Goal: Task Accomplishment & Management: Manage account settings

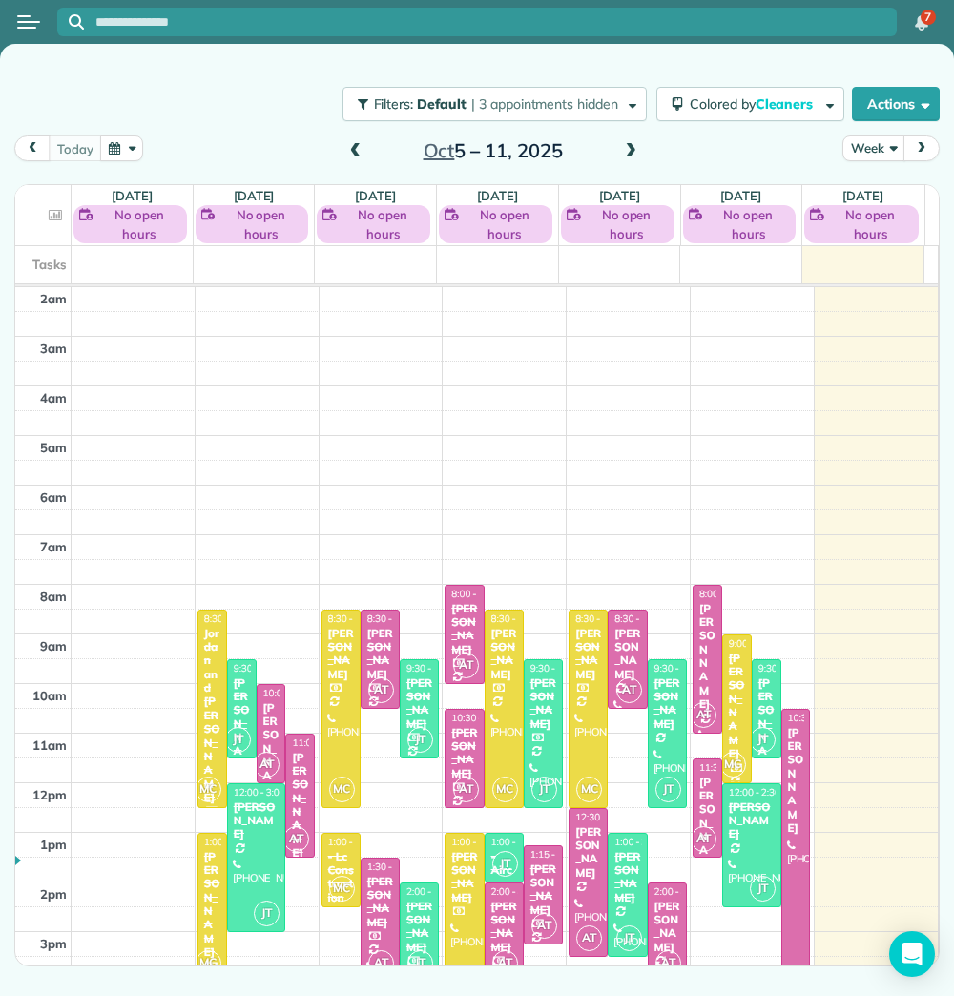
scroll to position [136, 0]
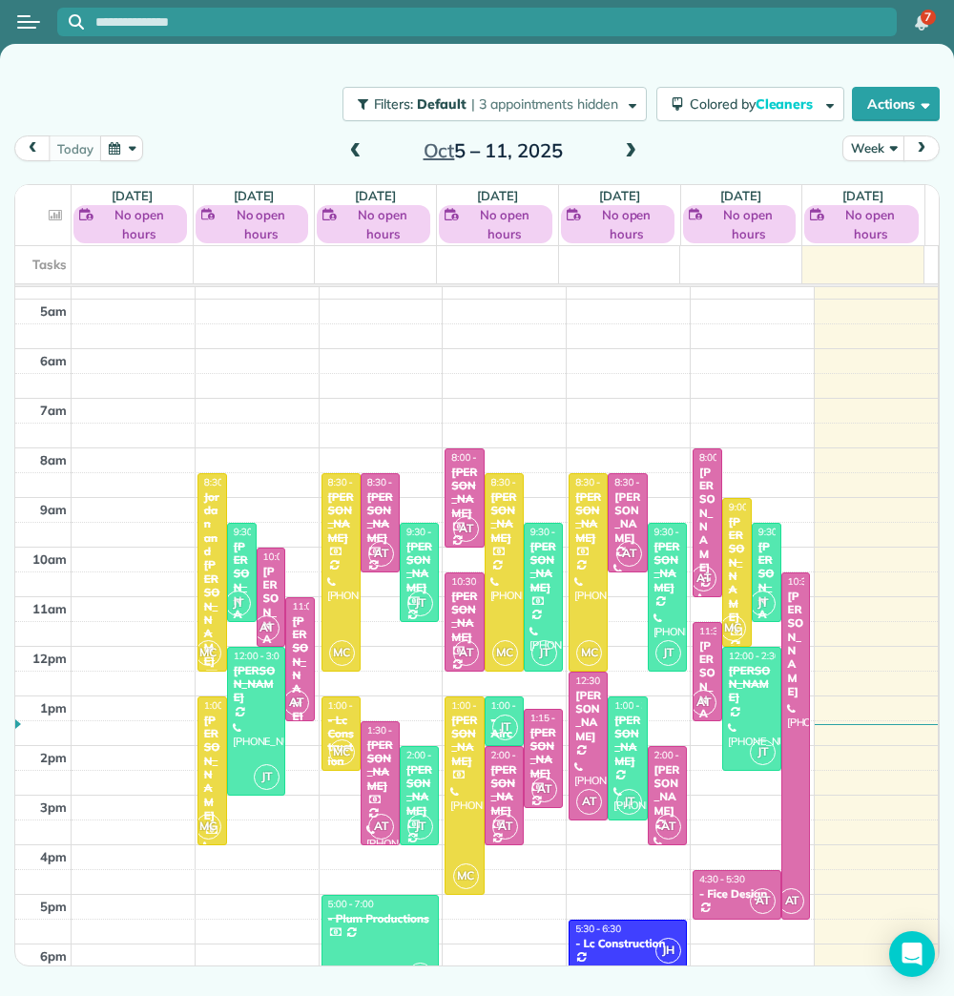
click at [627, 146] on span at bounding box center [630, 151] width 21 height 17
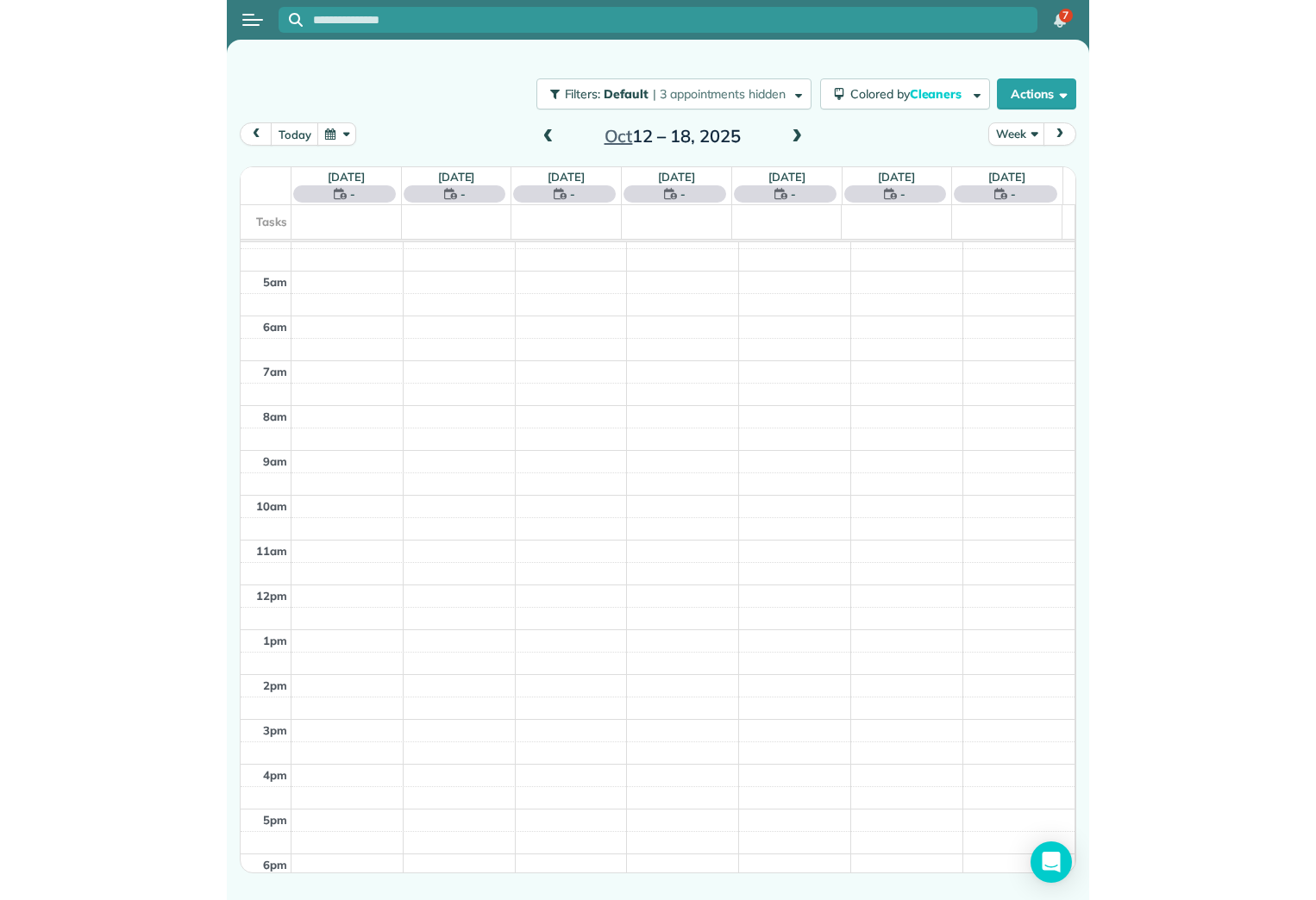
scroll to position [105, 0]
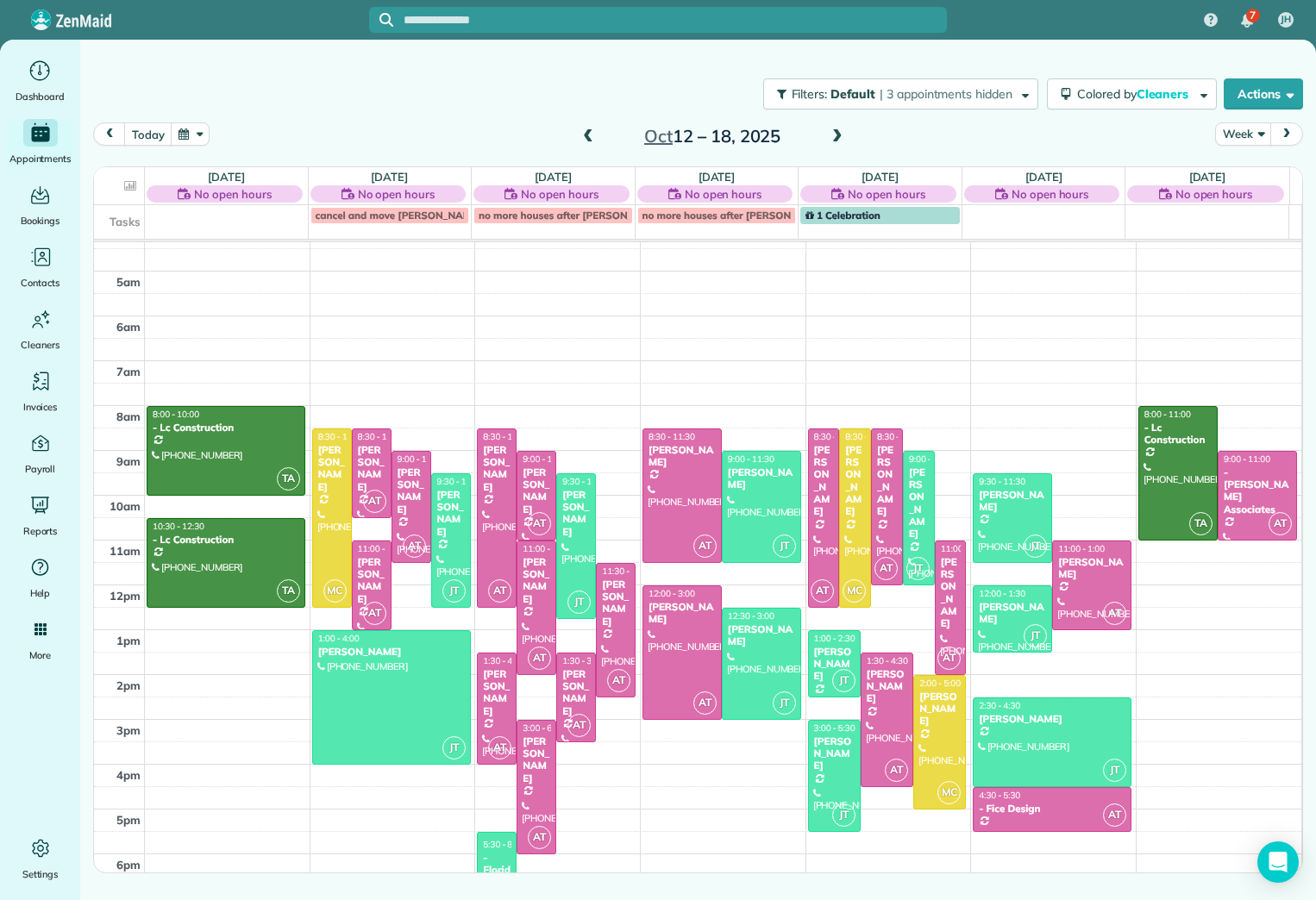
click at [586, 134] on span at bounding box center [588, 136] width 19 height 15
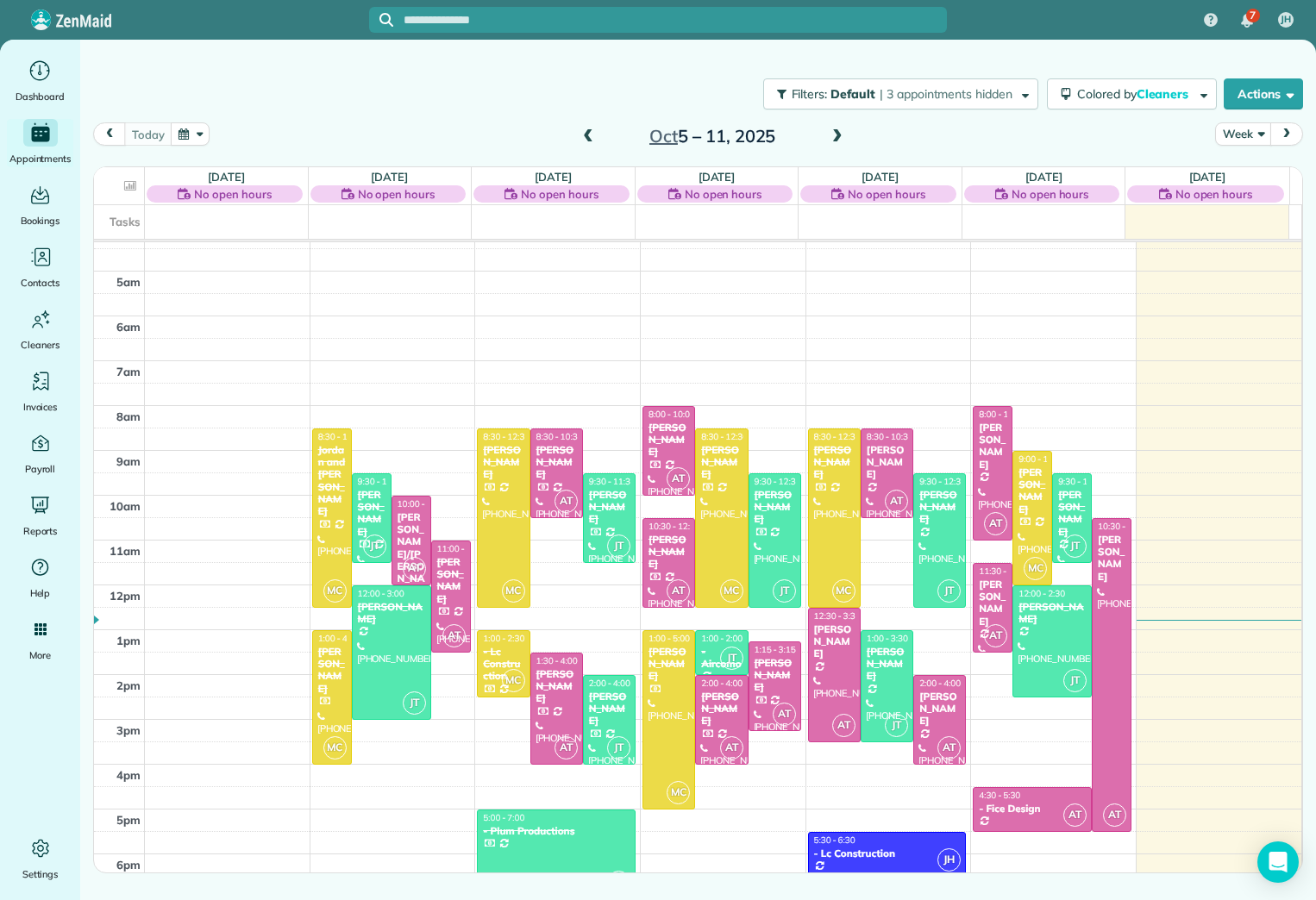
click at [589, 134] on span at bounding box center [588, 136] width 19 height 15
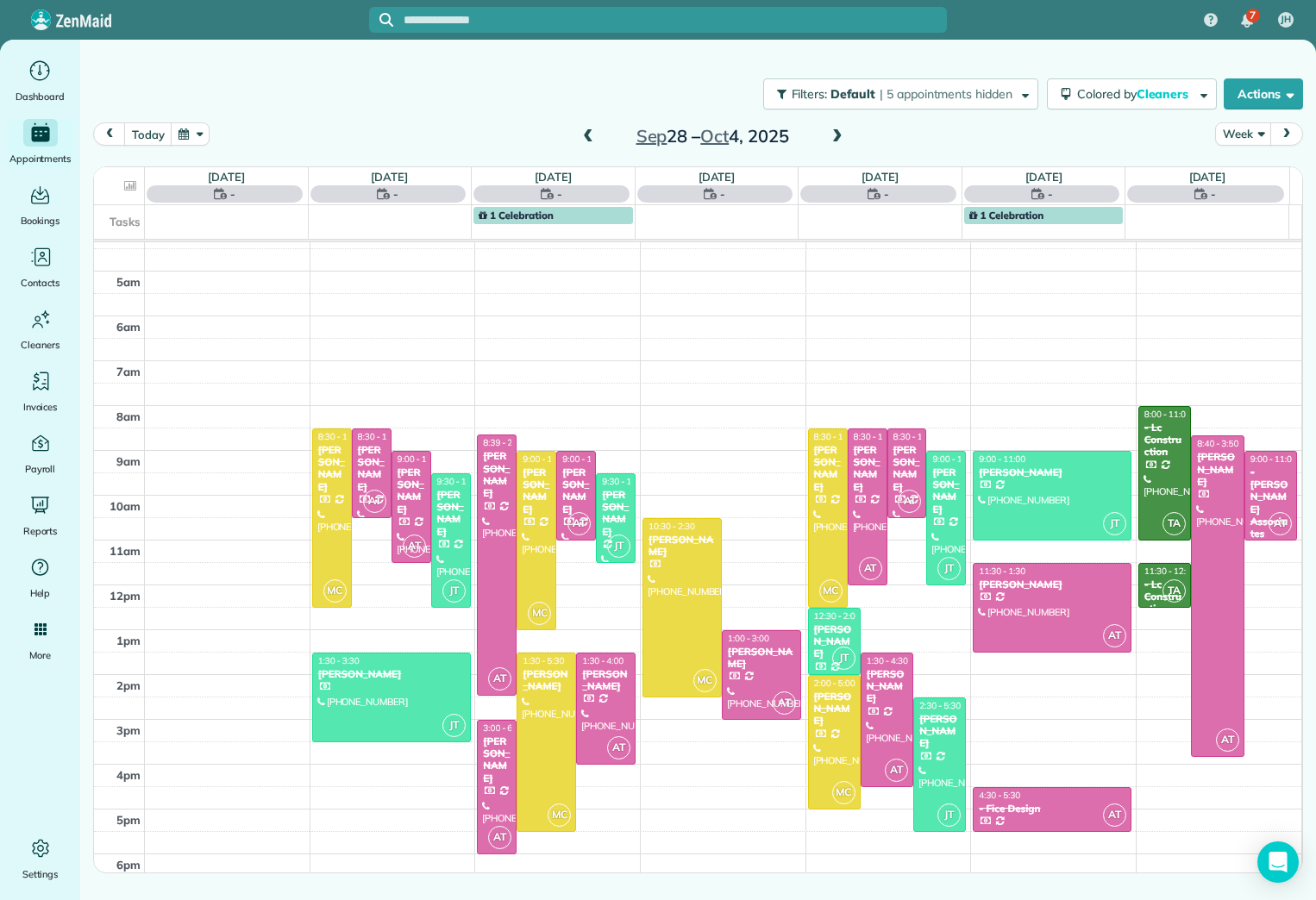
click at [589, 134] on span at bounding box center [588, 136] width 19 height 15
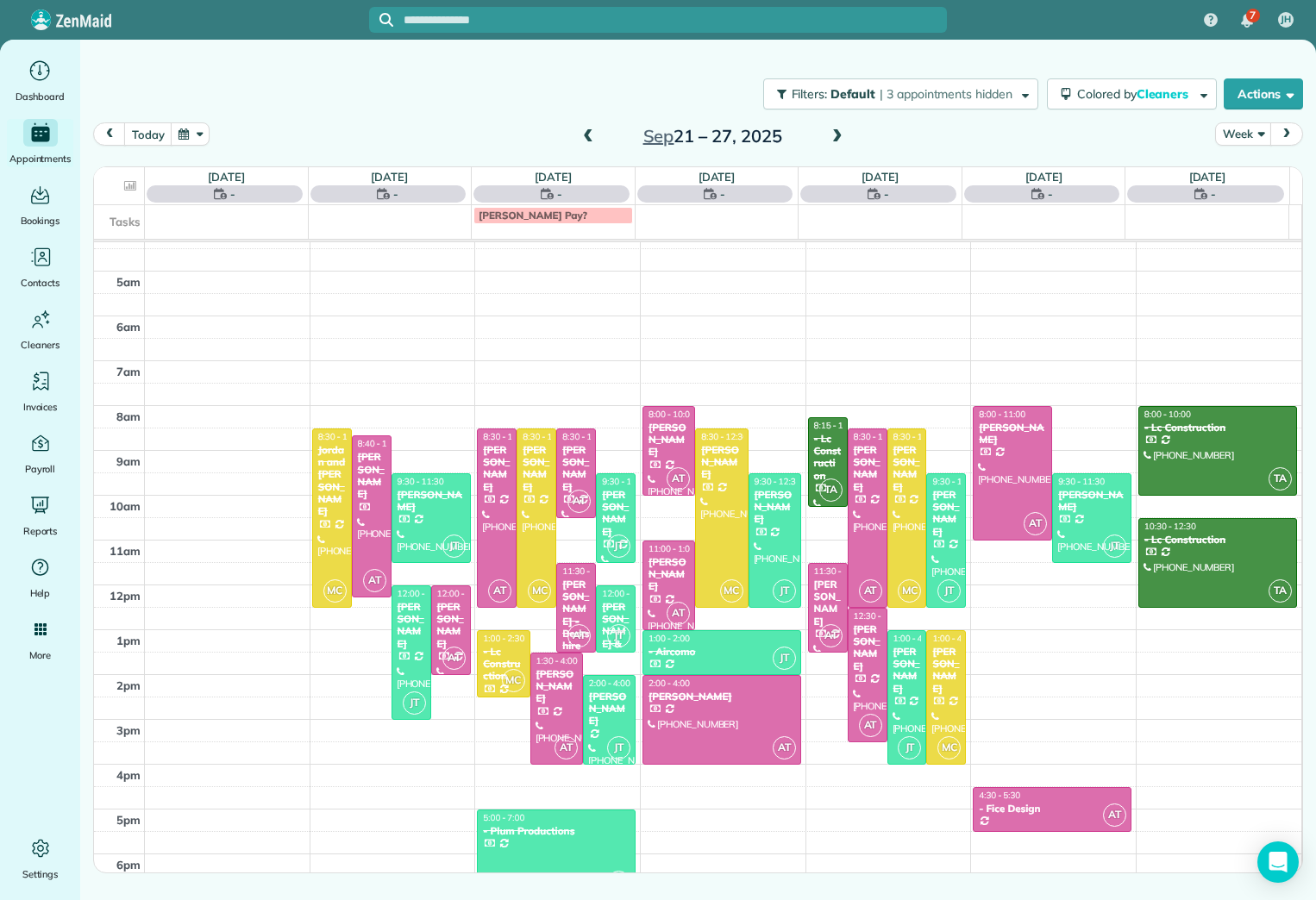
click at [589, 134] on span at bounding box center [588, 136] width 19 height 15
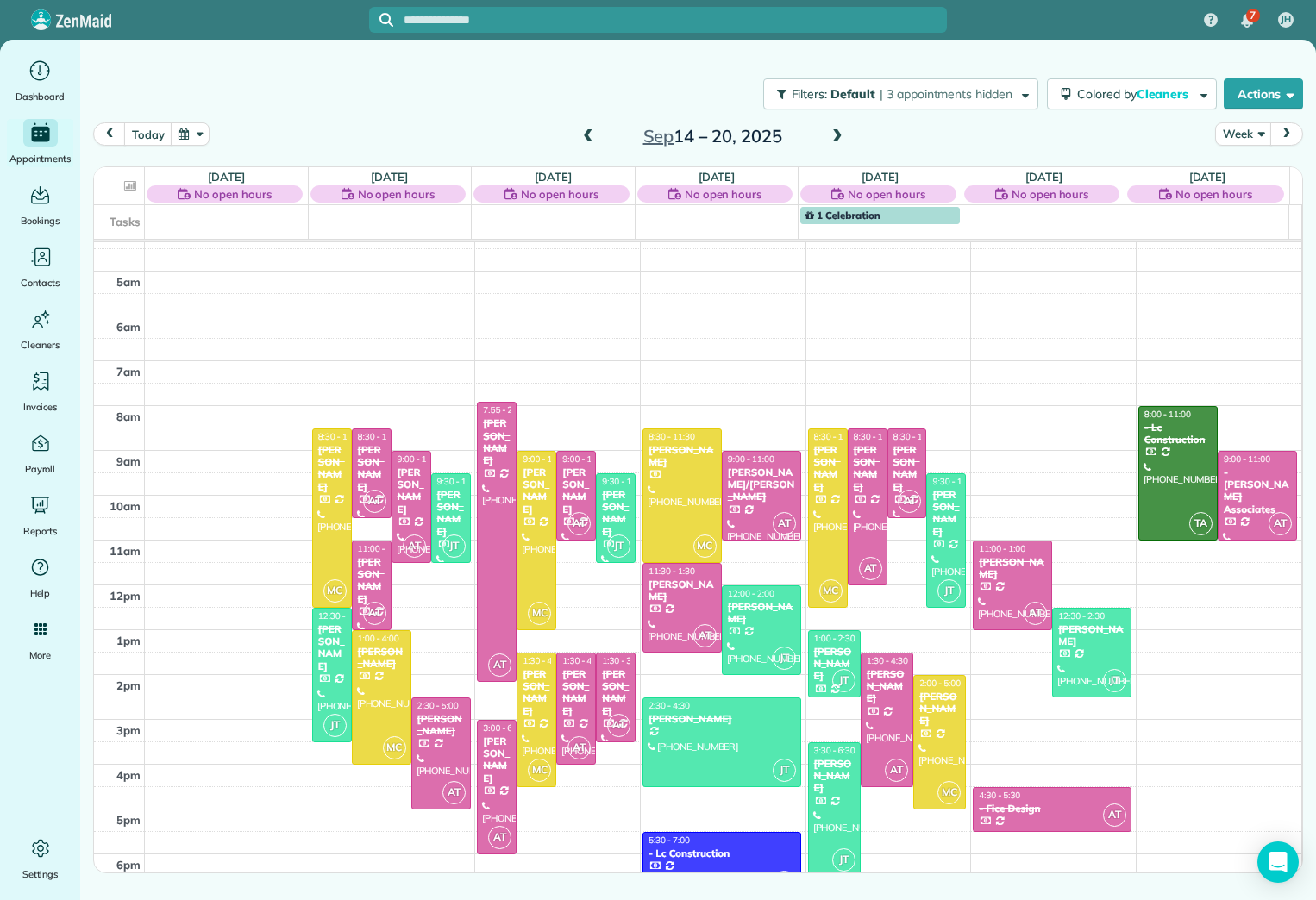
click at [589, 134] on span at bounding box center [588, 136] width 19 height 15
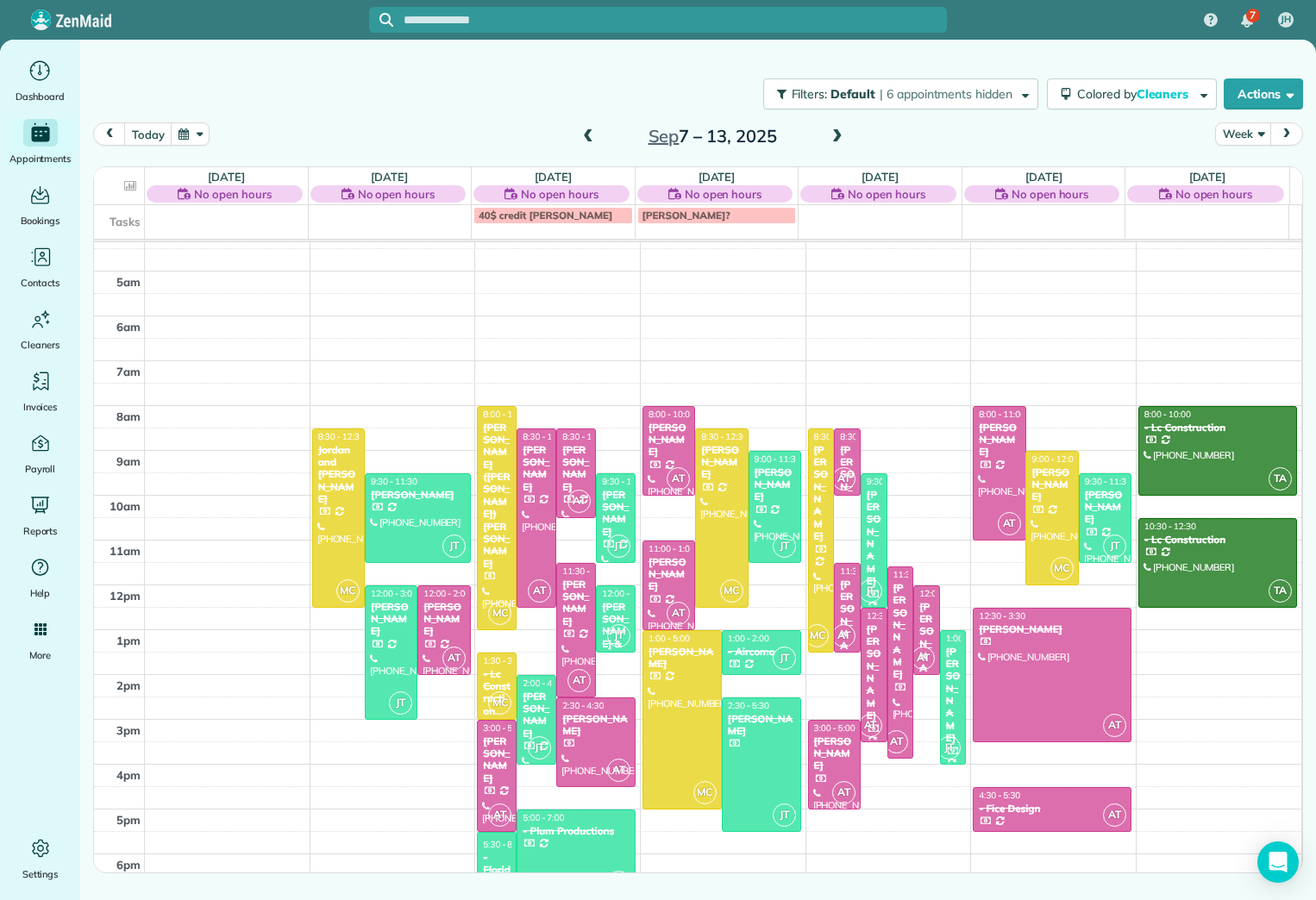
click at [590, 127] on span at bounding box center [588, 136] width 19 height 26
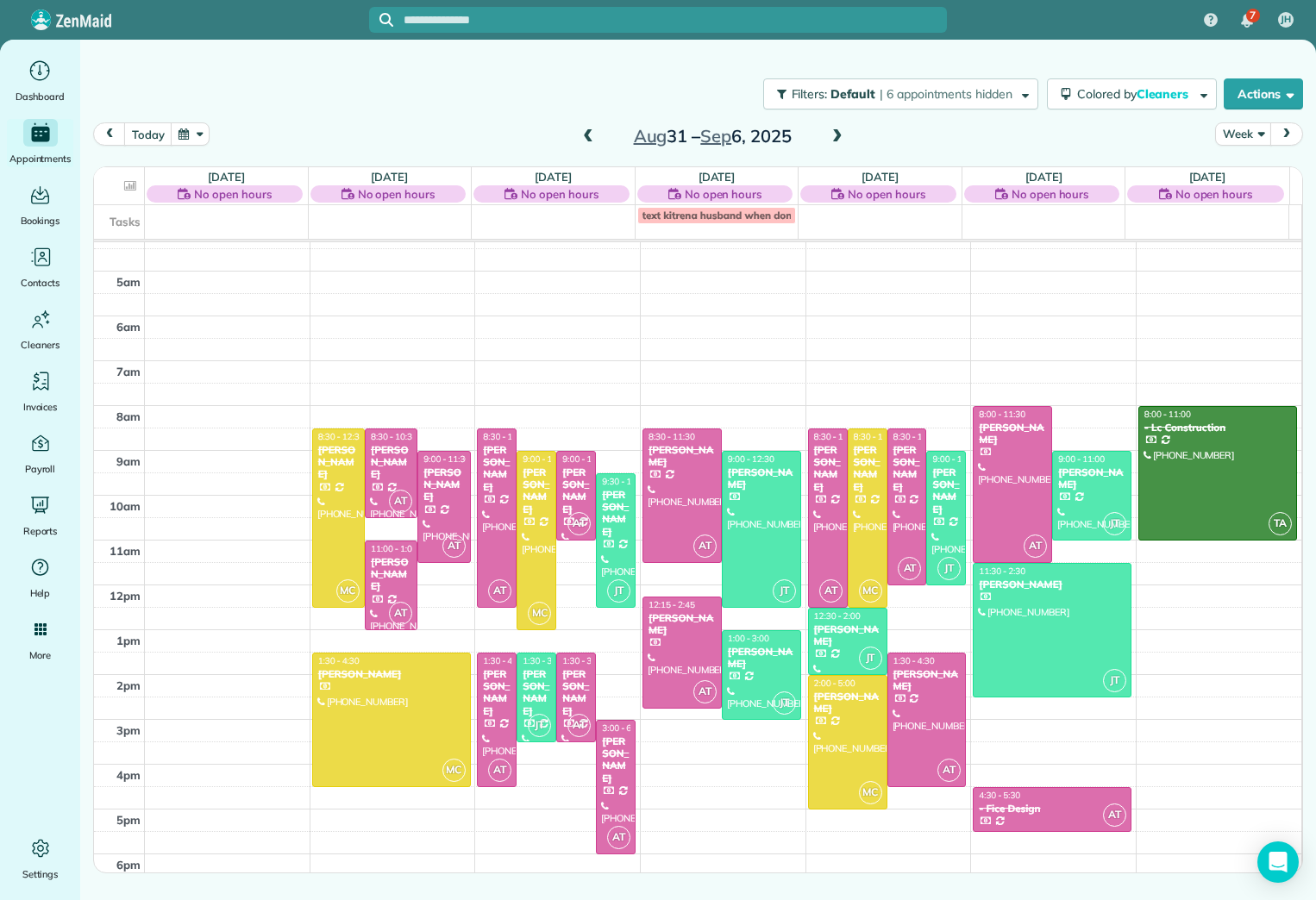
click at [837, 132] on span at bounding box center [837, 136] width 19 height 15
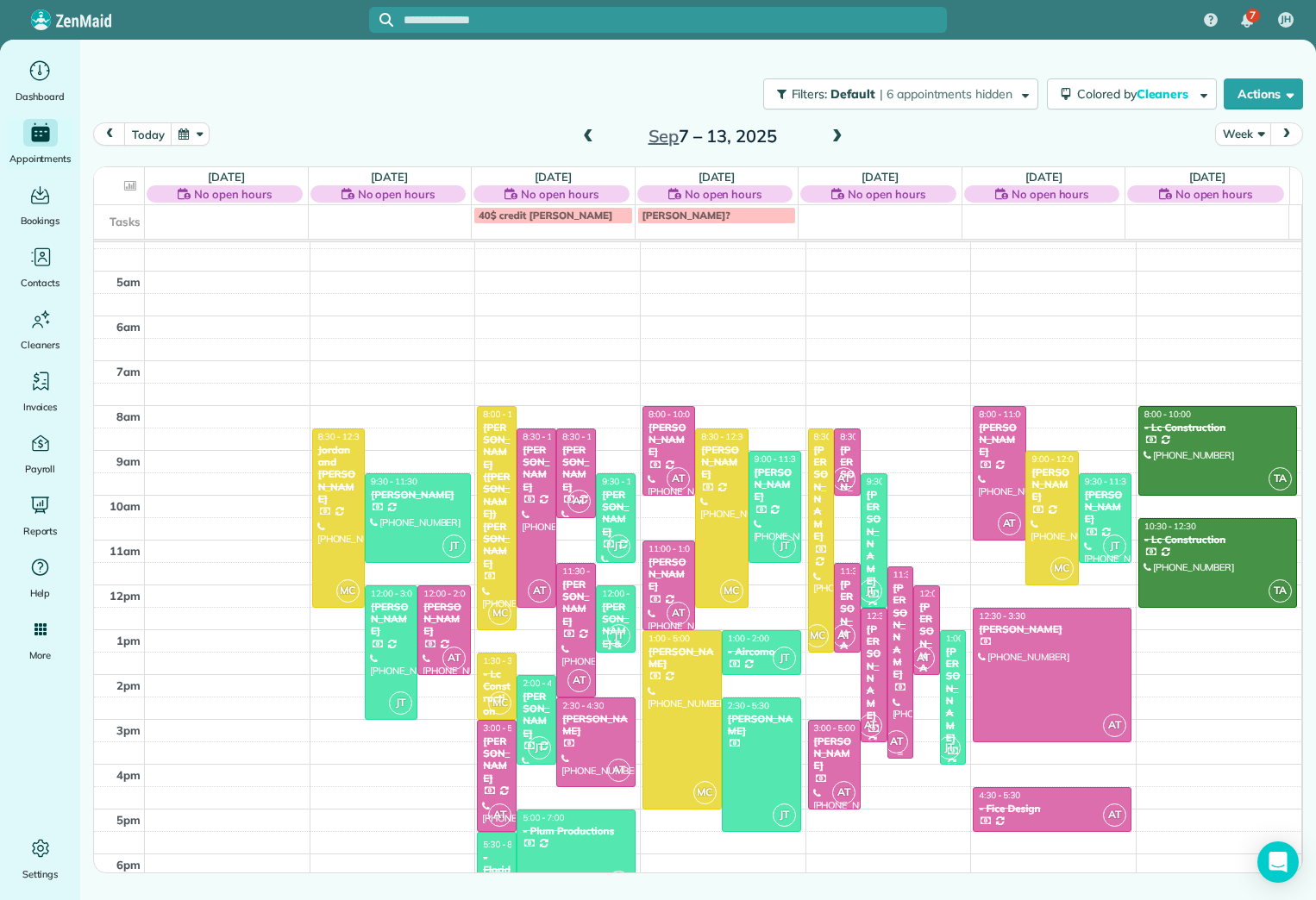
click at [861, 589] on div "[PERSON_NAME]" at bounding box center [900, 632] width 16 height 99
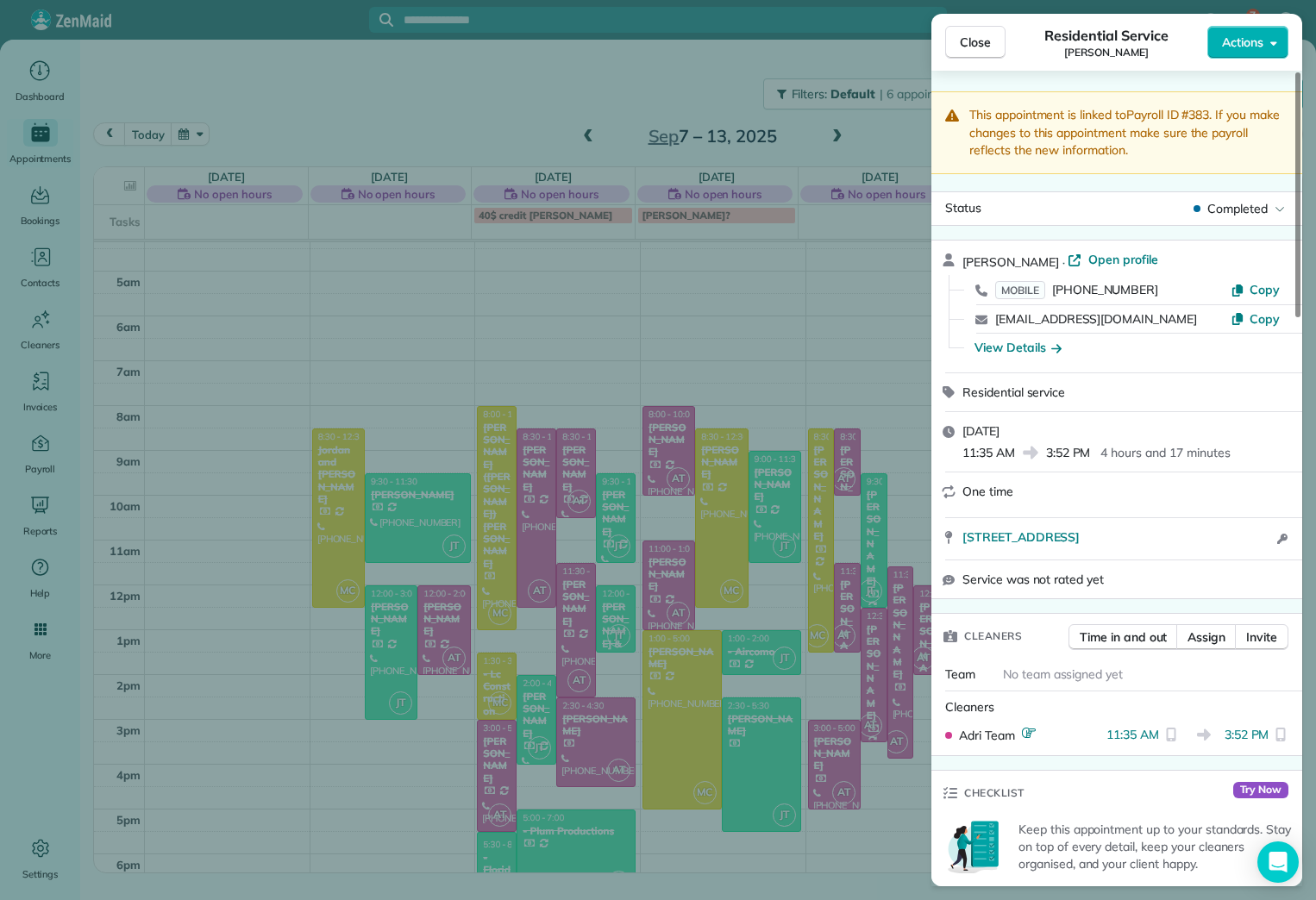
scroll to position [1035, 0]
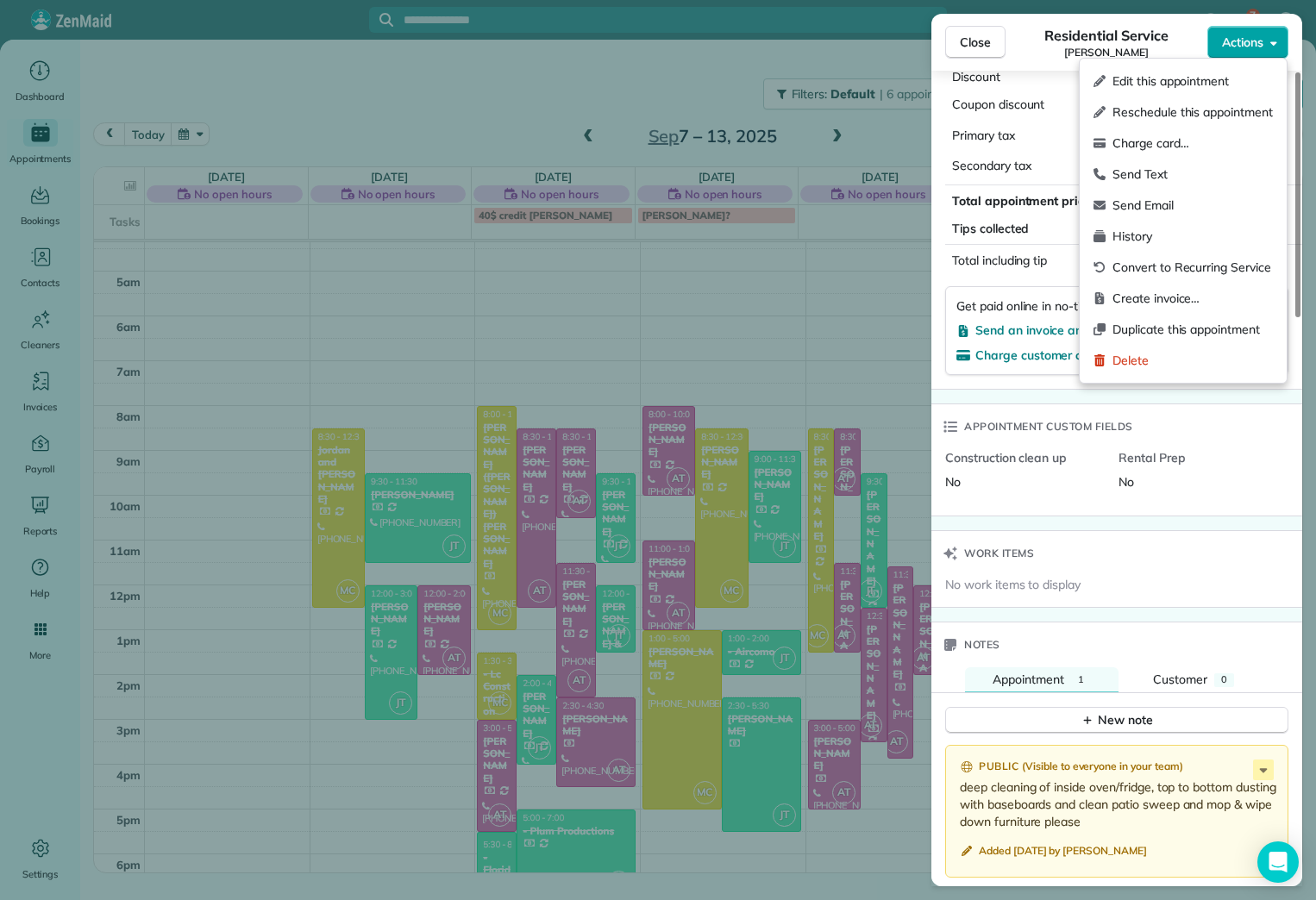
click at [861, 30] on button "Actions" at bounding box center [1247, 42] width 81 height 33
click at [861, 86] on span "Edit this appointment" at bounding box center [1192, 80] width 160 height 17
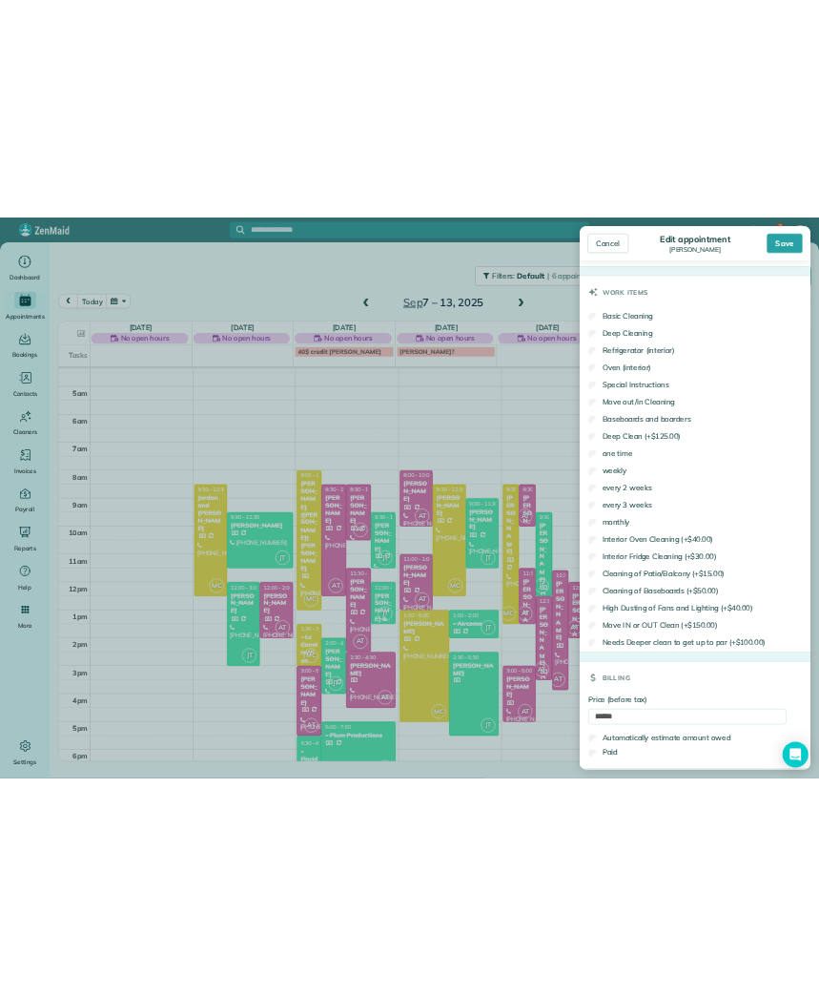
scroll to position [1189, 0]
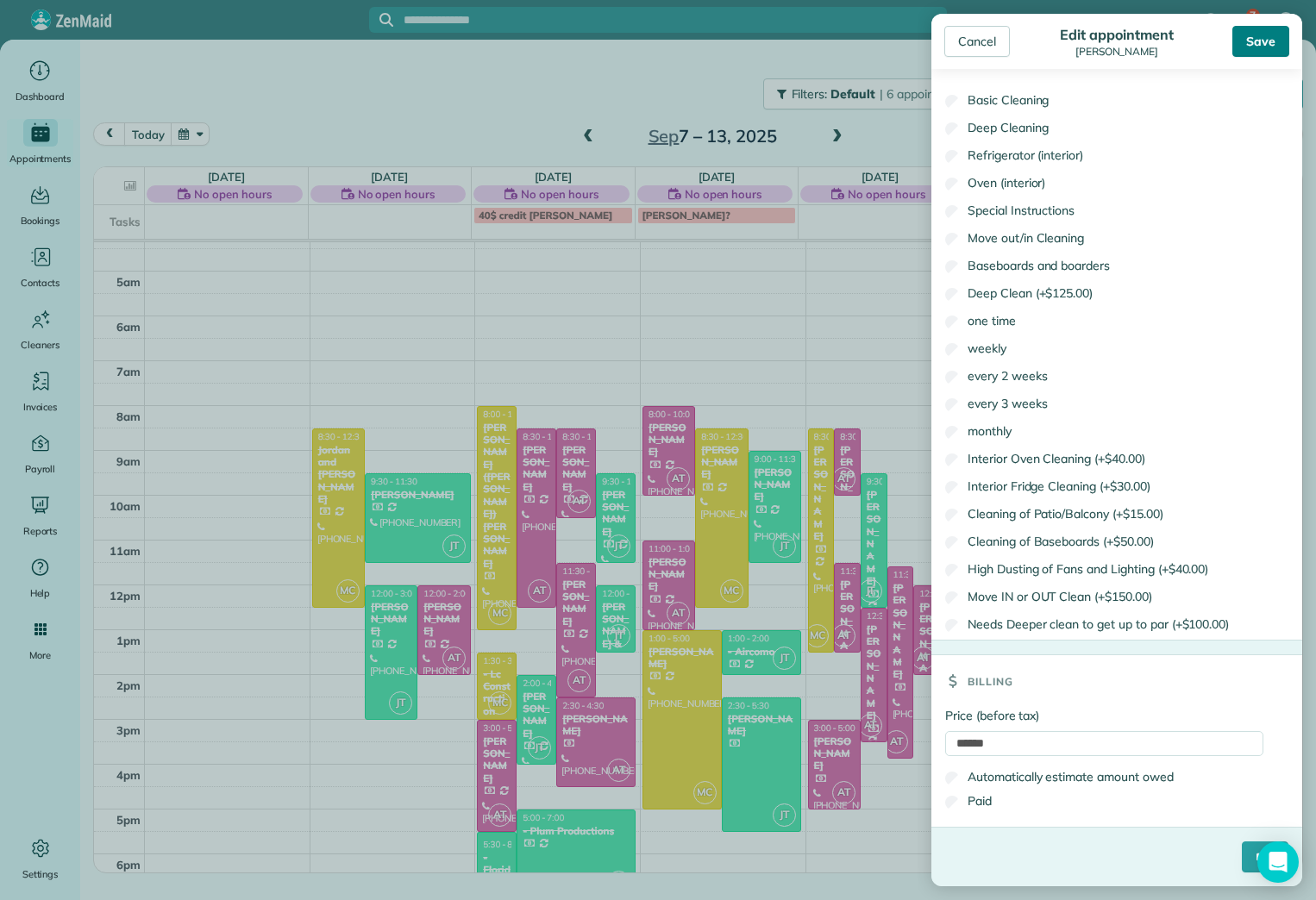
click at [861, 50] on div "Save" at bounding box center [1260, 42] width 57 height 31
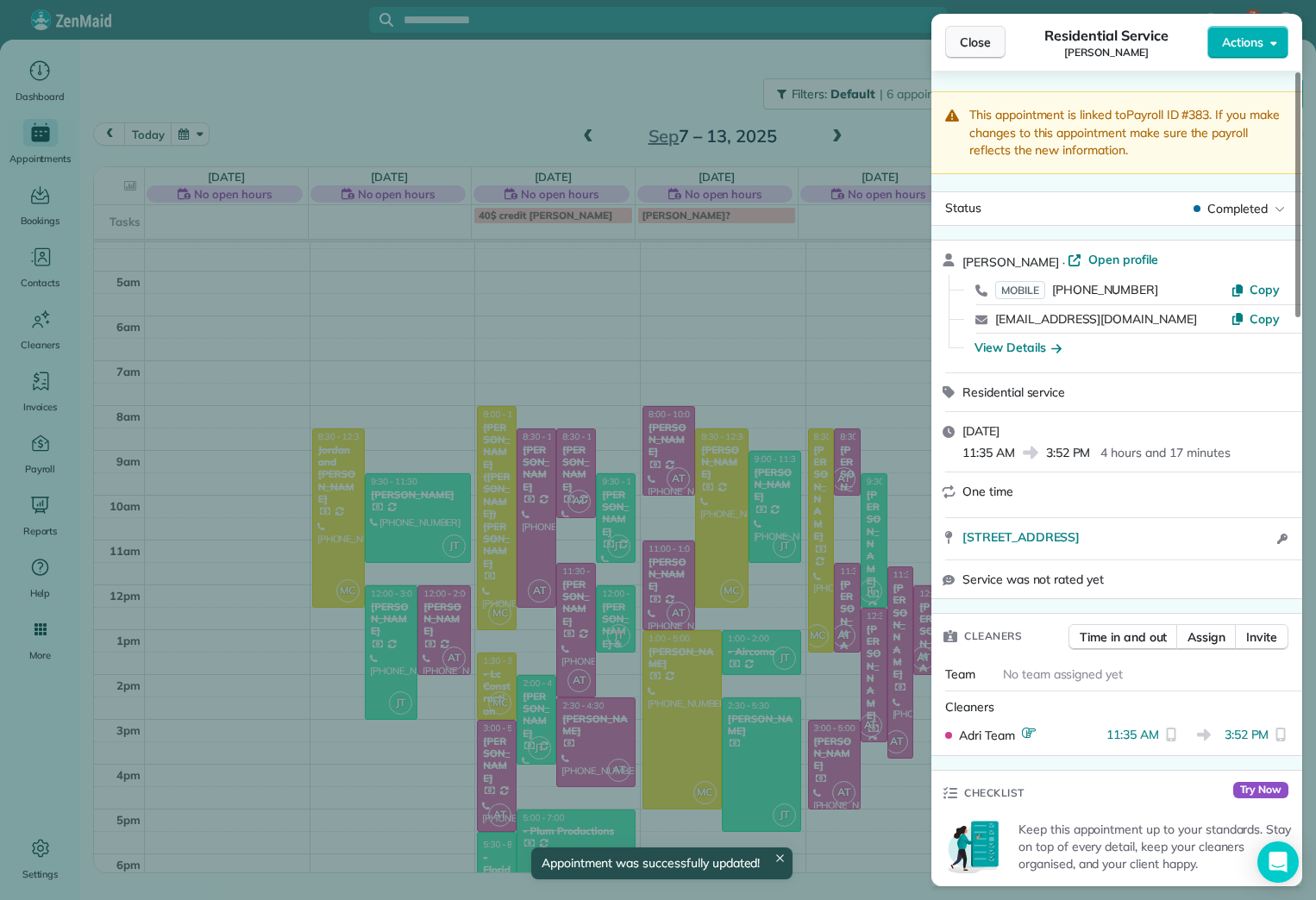
click at [861, 41] on span "Close" at bounding box center [975, 42] width 31 height 17
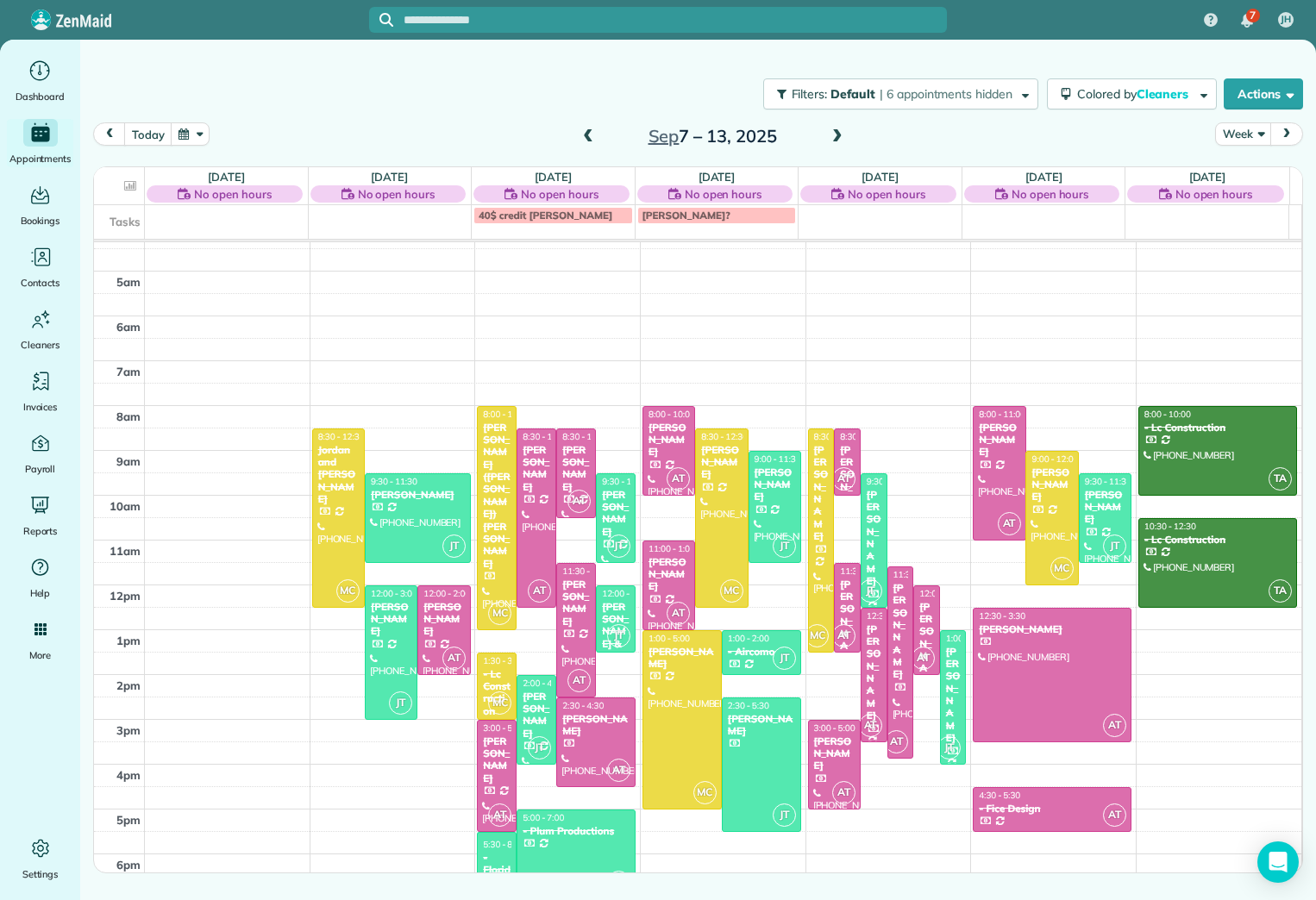
click at [841, 132] on span at bounding box center [837, 136] width 19 height 15
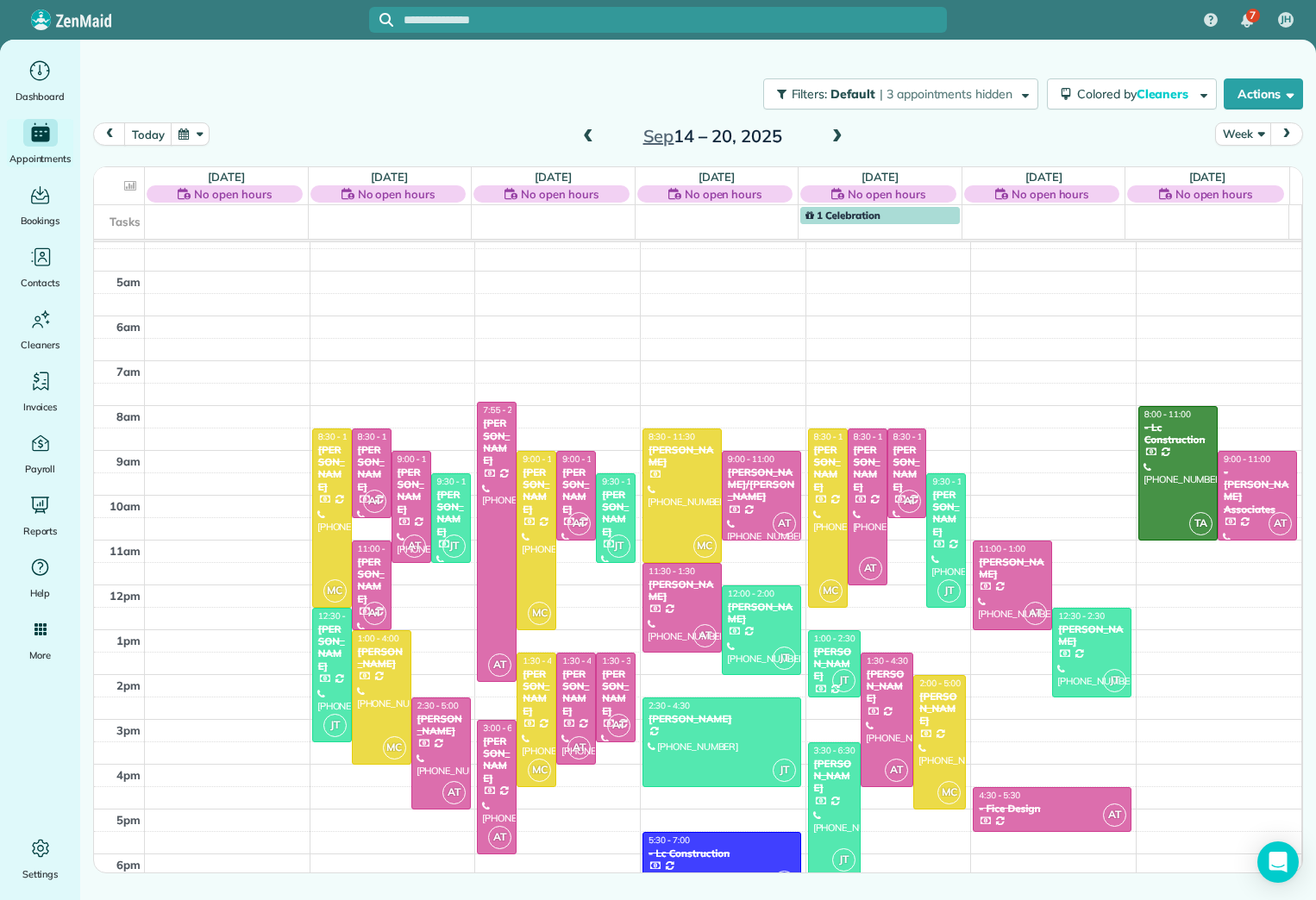
click at [589, 135] on span at bounding box center [588, 136] width 19 height 15
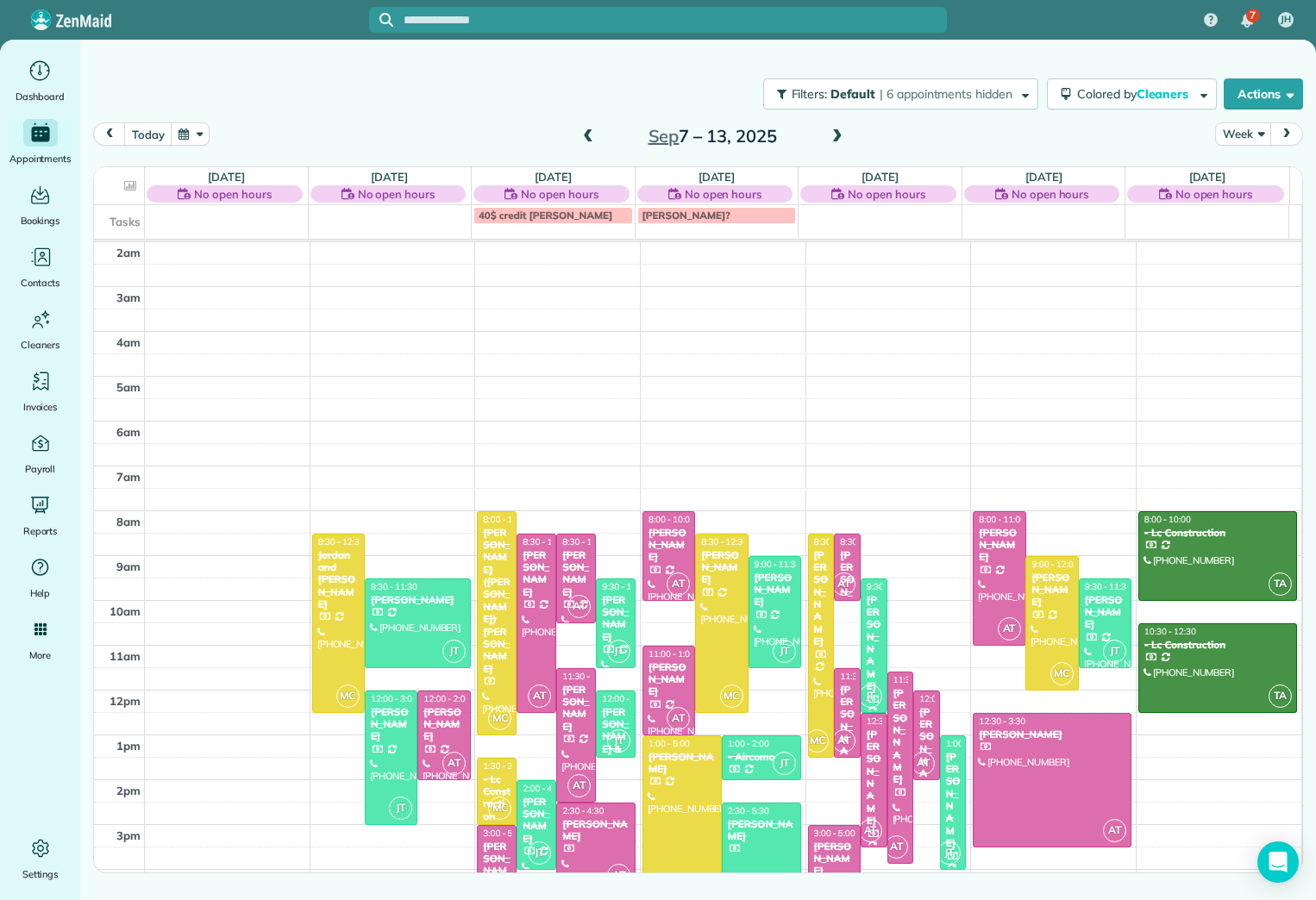
click at [836, 133] on span at bounding box center [837, 136] width 19 height 15
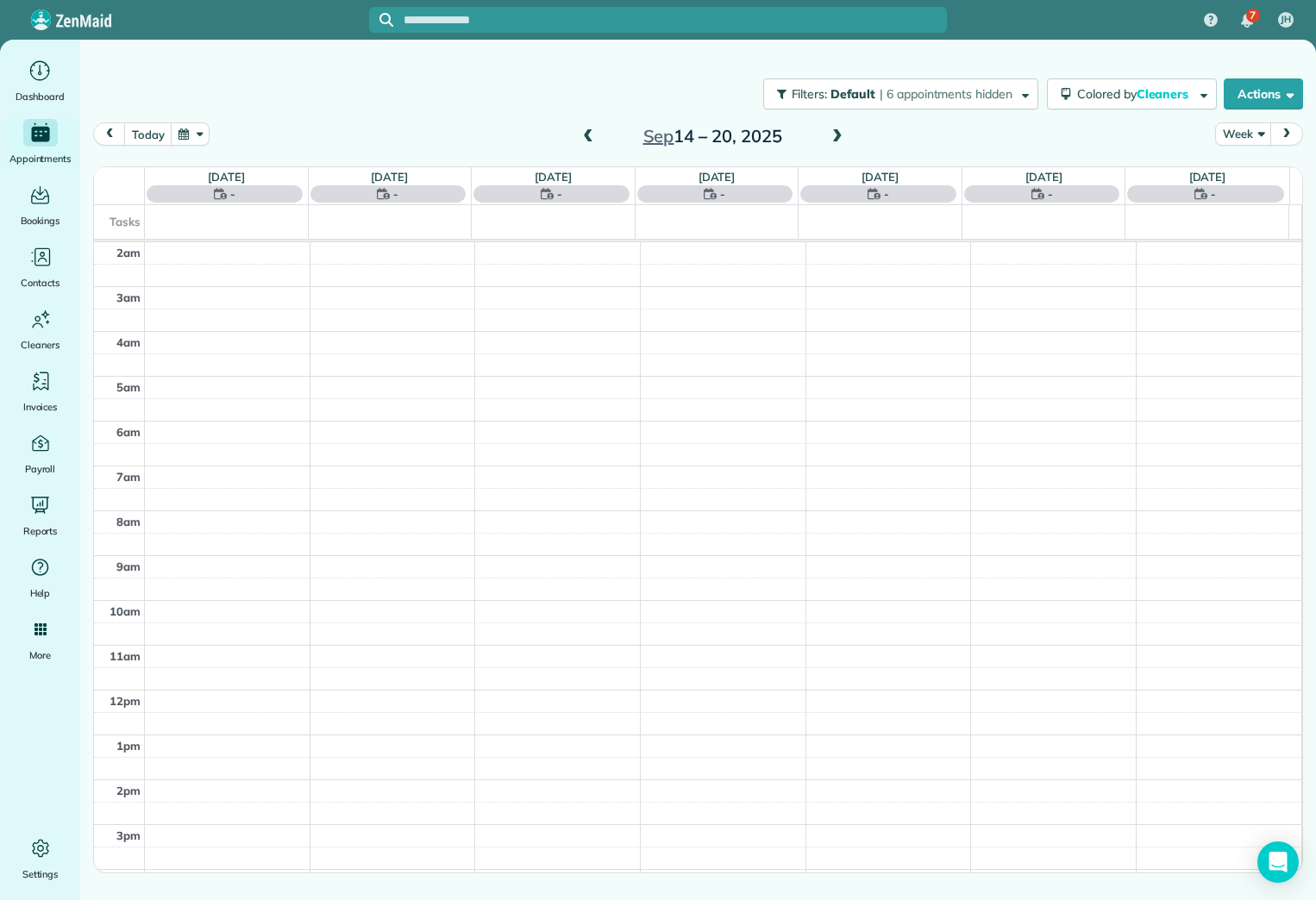
scroll to position [105, 0]
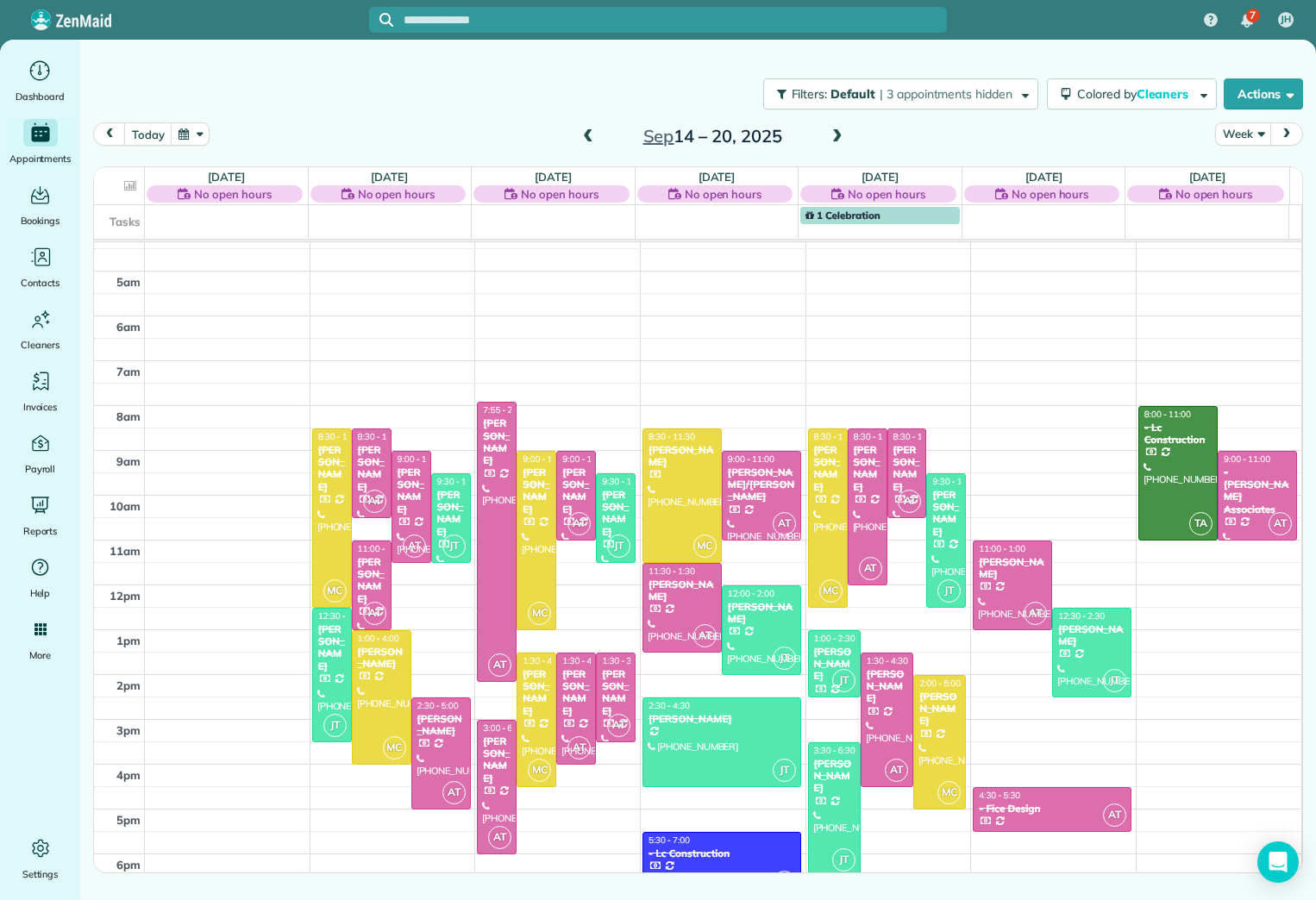
click at [836, 133] on span at bounding box center [837, 136] width 19 height 15
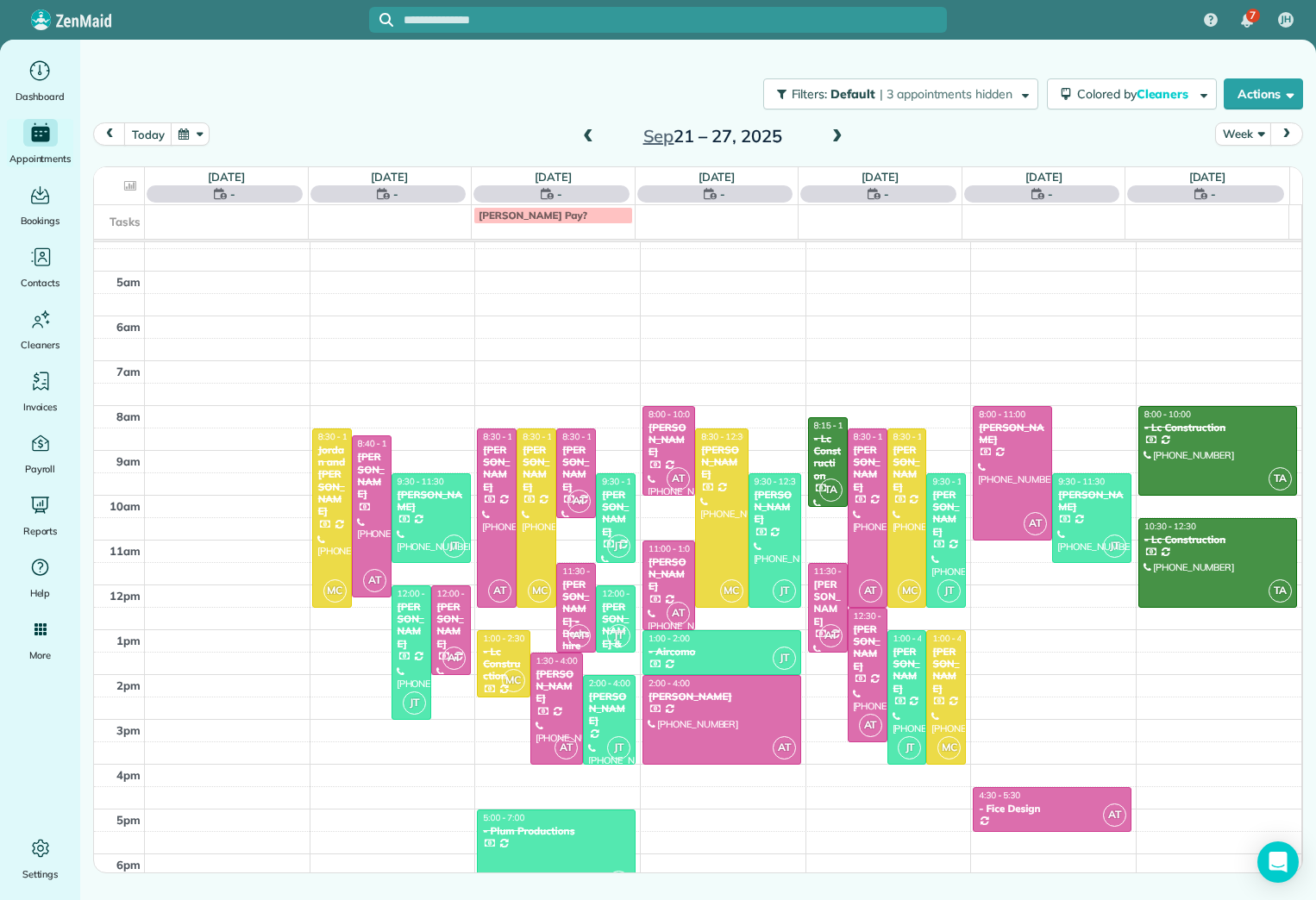
click at [836, 133] on span at bounding box center [837, 136] width 19 height 15
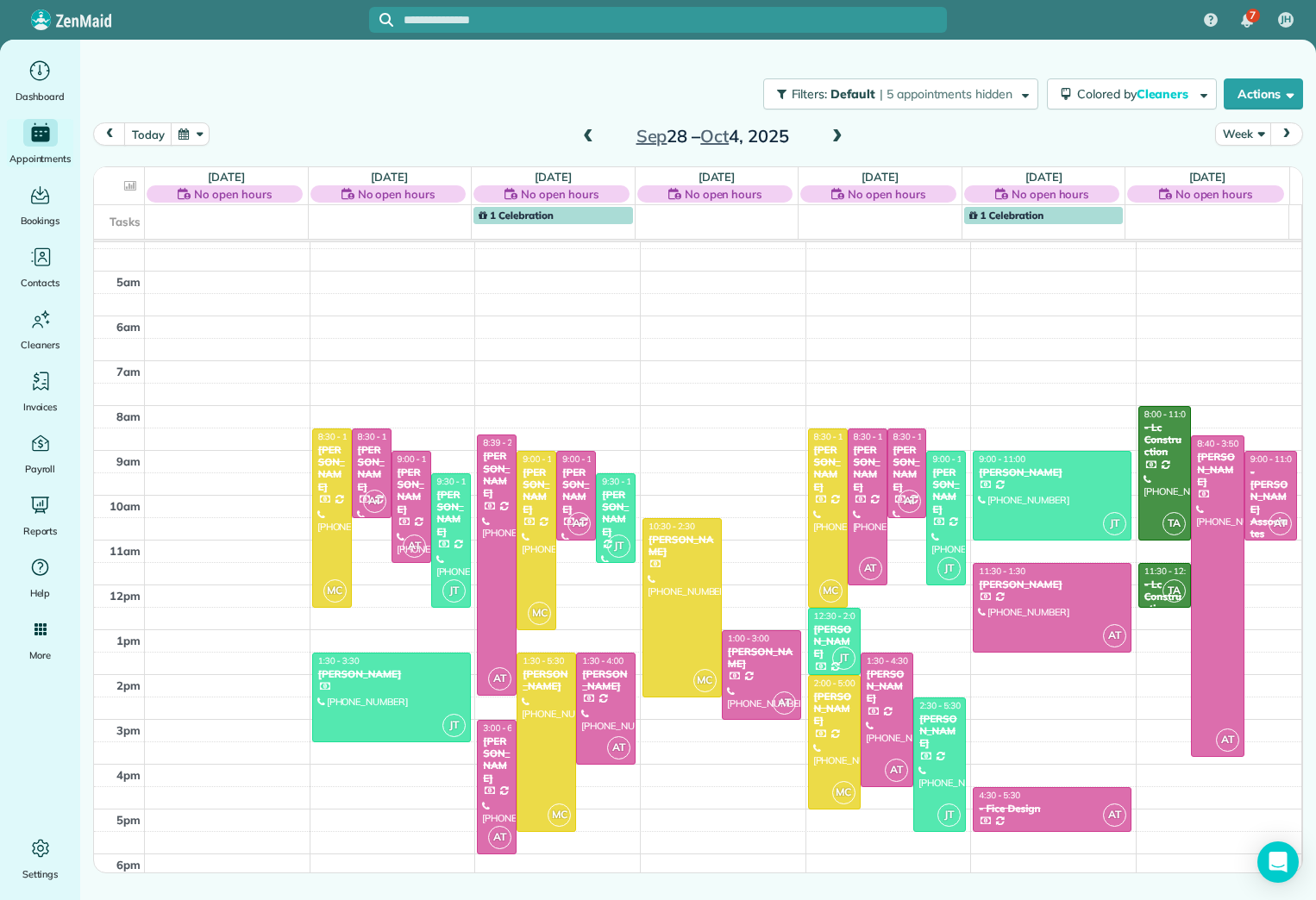
click at [836, 133] on span at bounding box center [837, 136] width 19 height 15
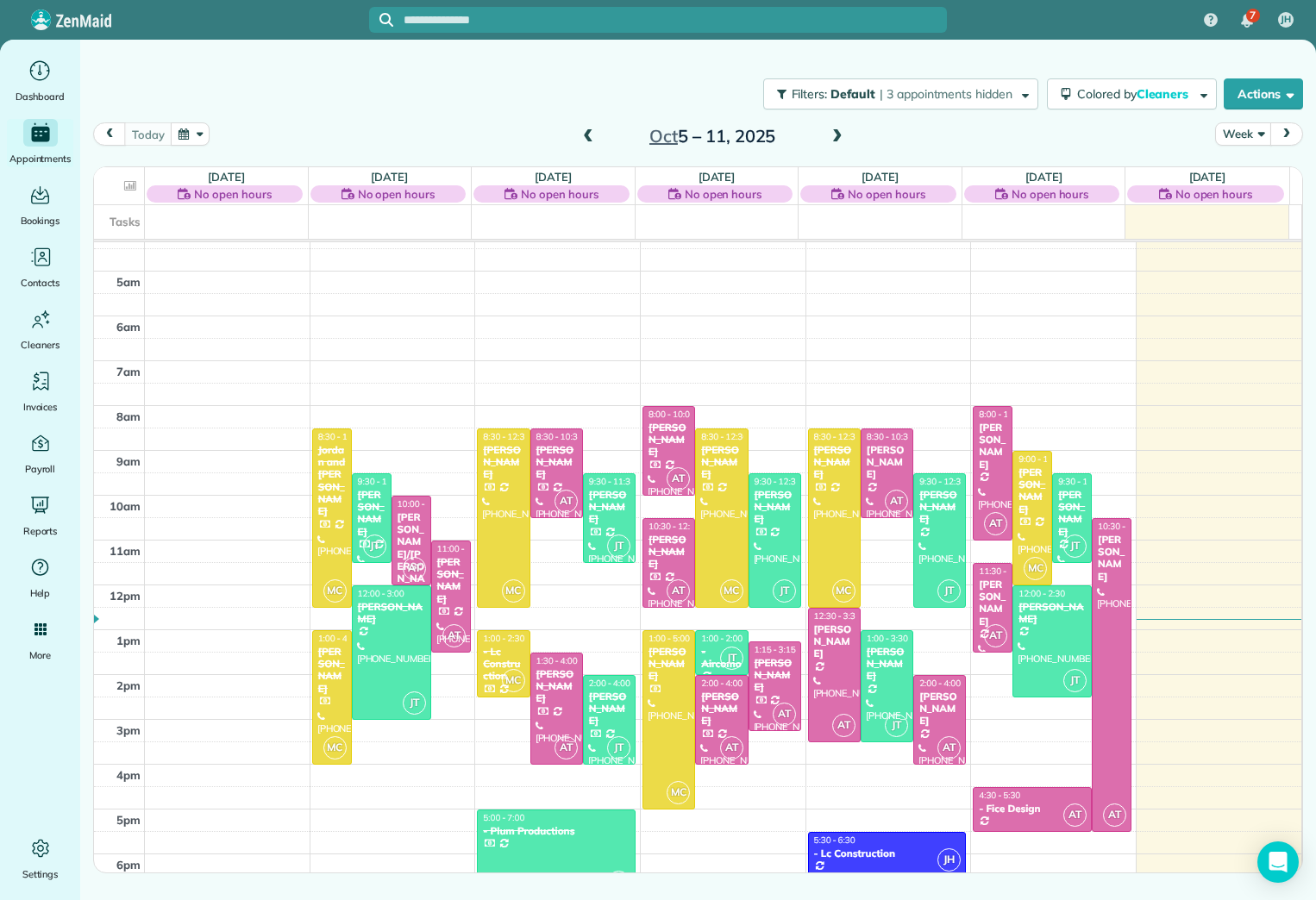
click at [836, 133] on span at bounding box center [837, 136] width 19 height 15
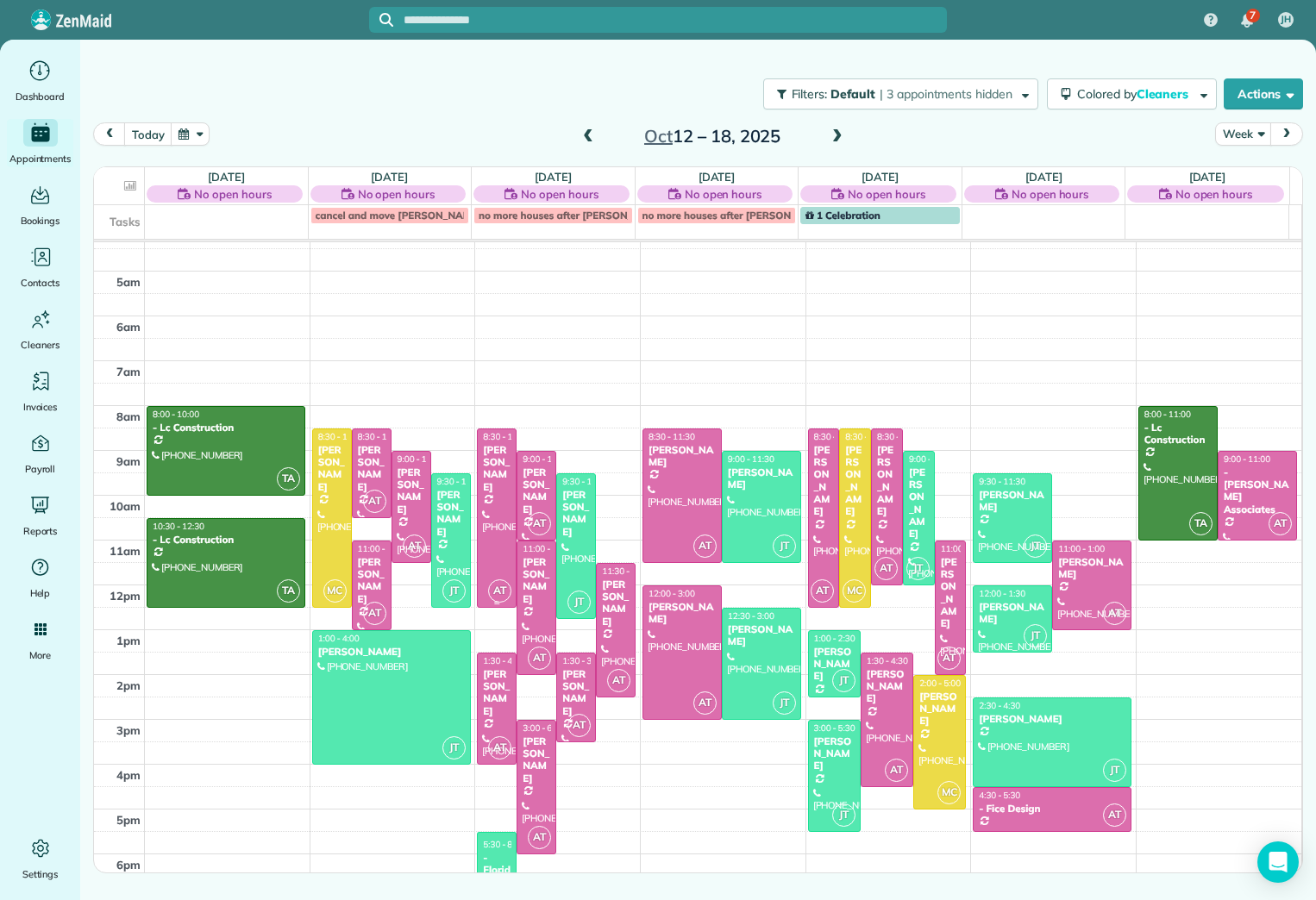
click at [500, 495] on div at bounding box center [496, 518] width 38 height 178
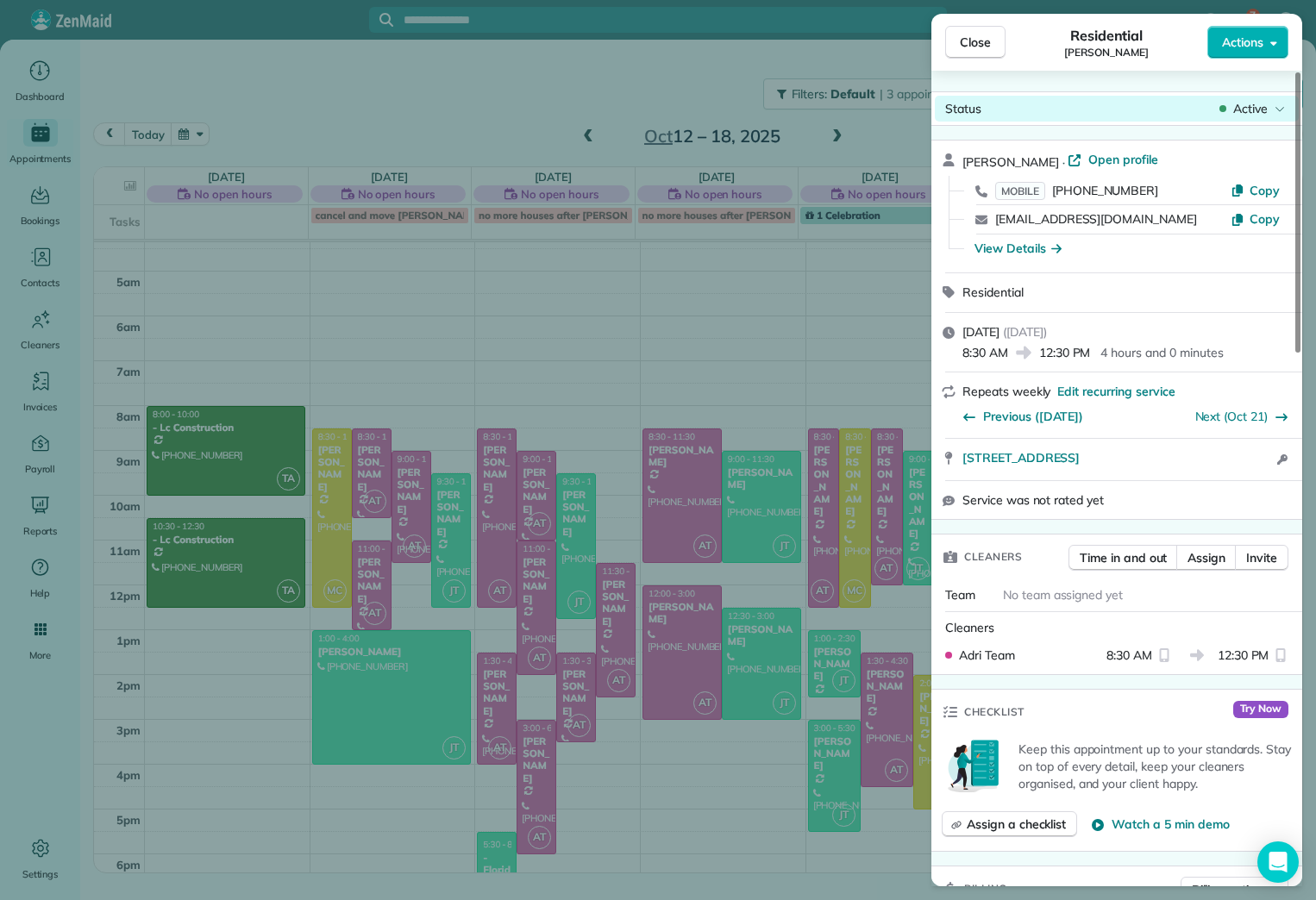
click at [861, 109] on span "Active" at bounding box center [1250, 108] width 34 height 17
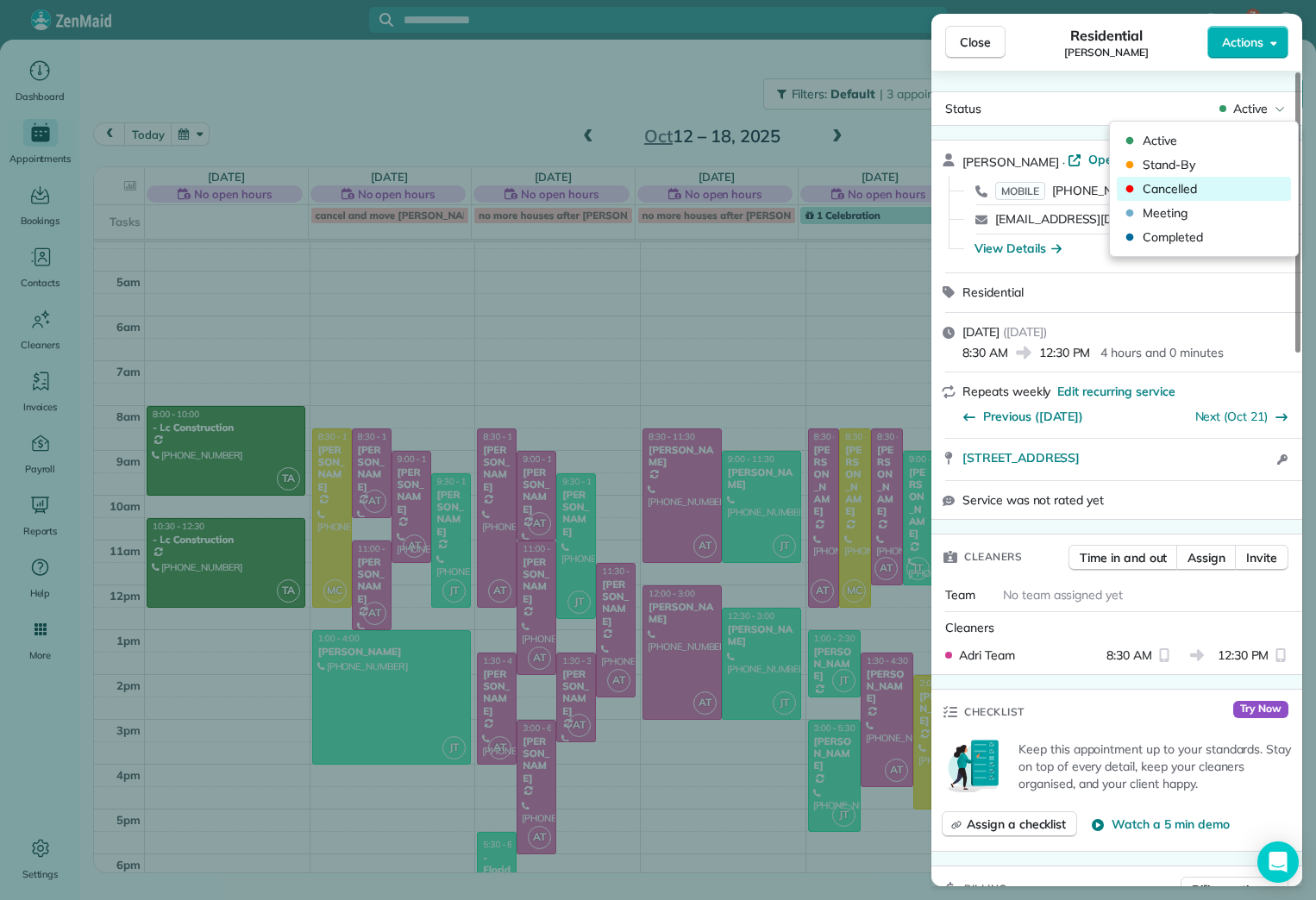
click at [861, 196] on span "Cancelled" at bounding box center [1215, 188] width 145 height 17
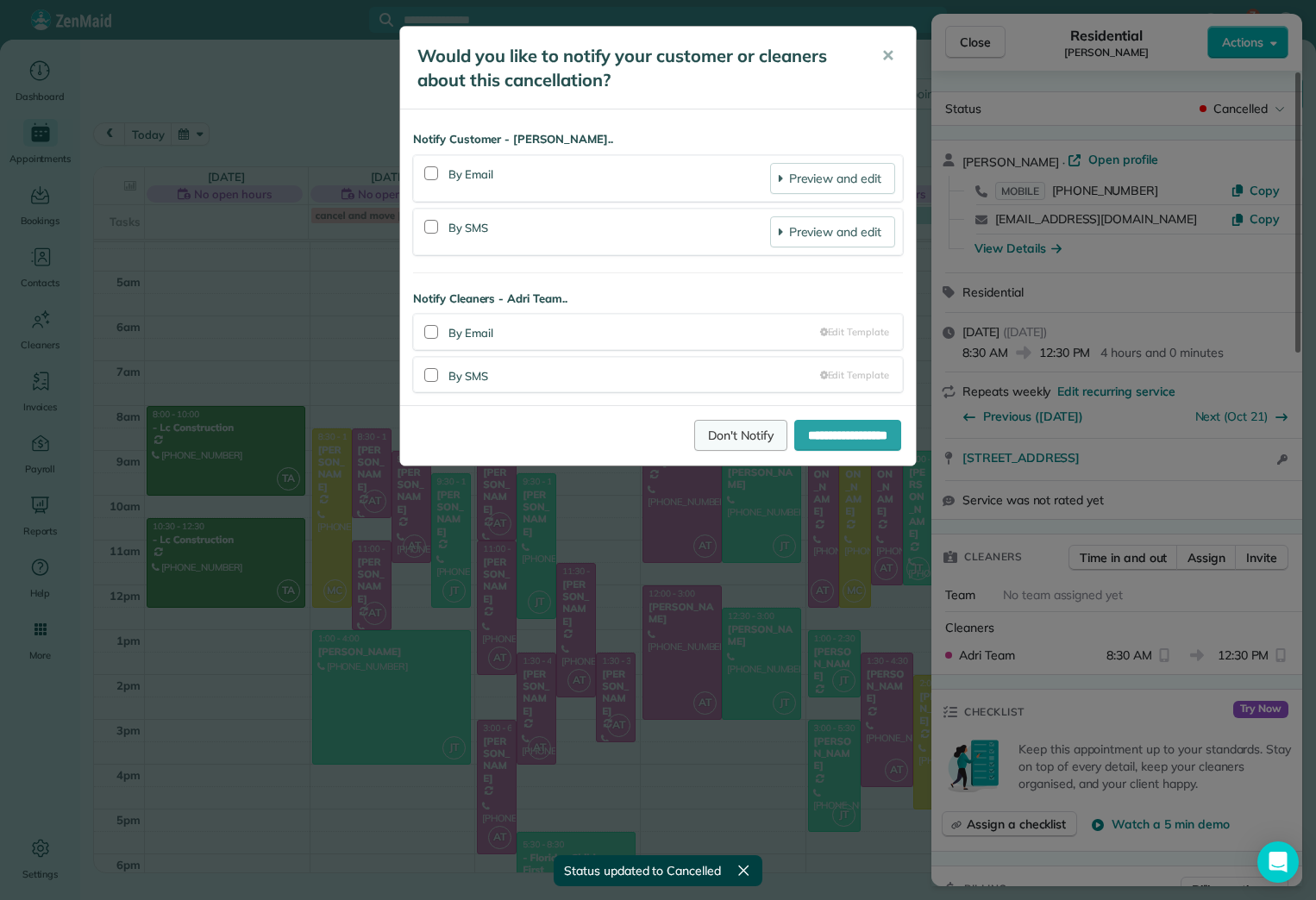
click at [694, 431] on link "Don't Notify" at bounding box center [740, 436] width 93 height 31
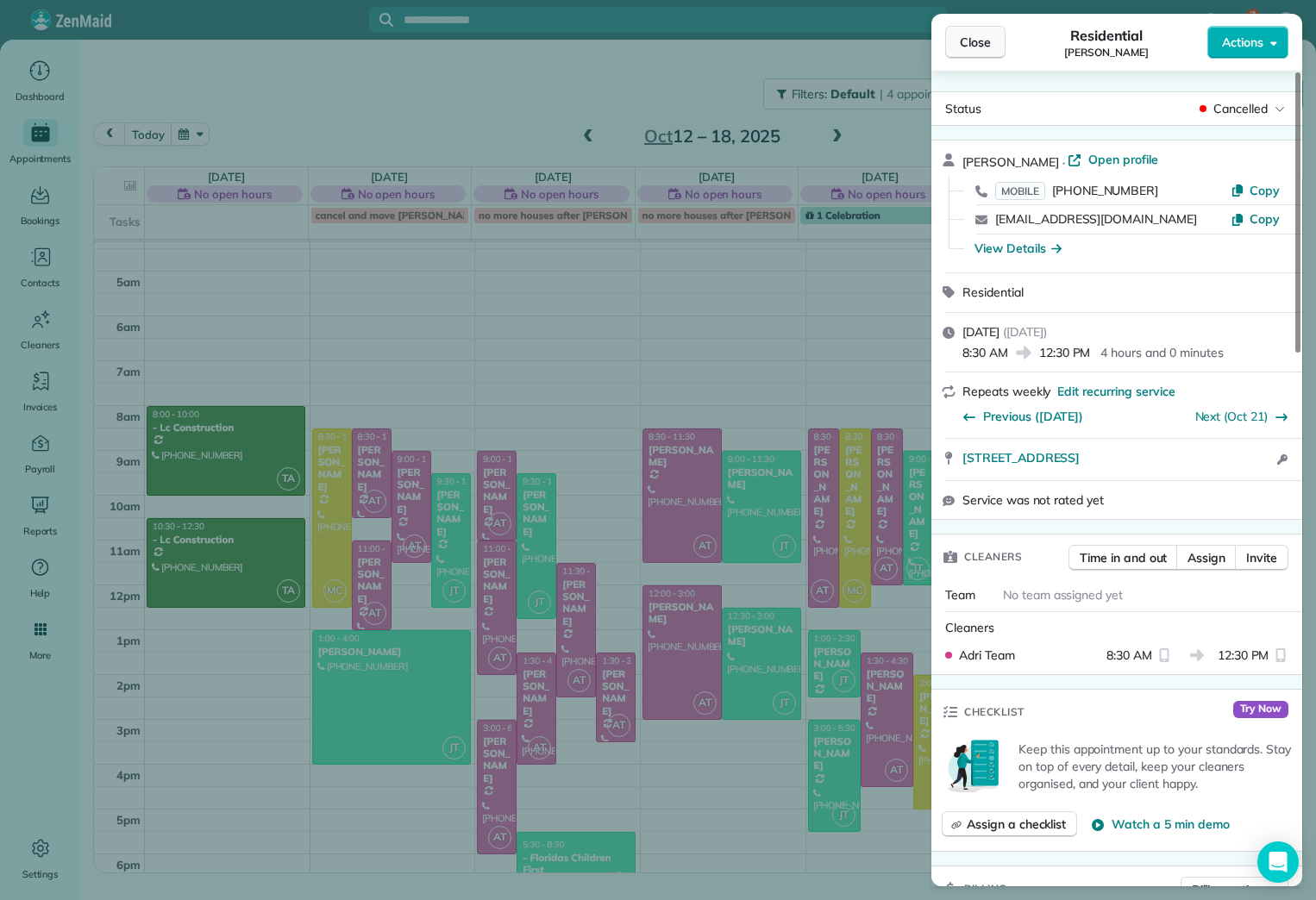
click at [861, 36] on span "Close" at bounding box center [975, 42] width 31 height 17
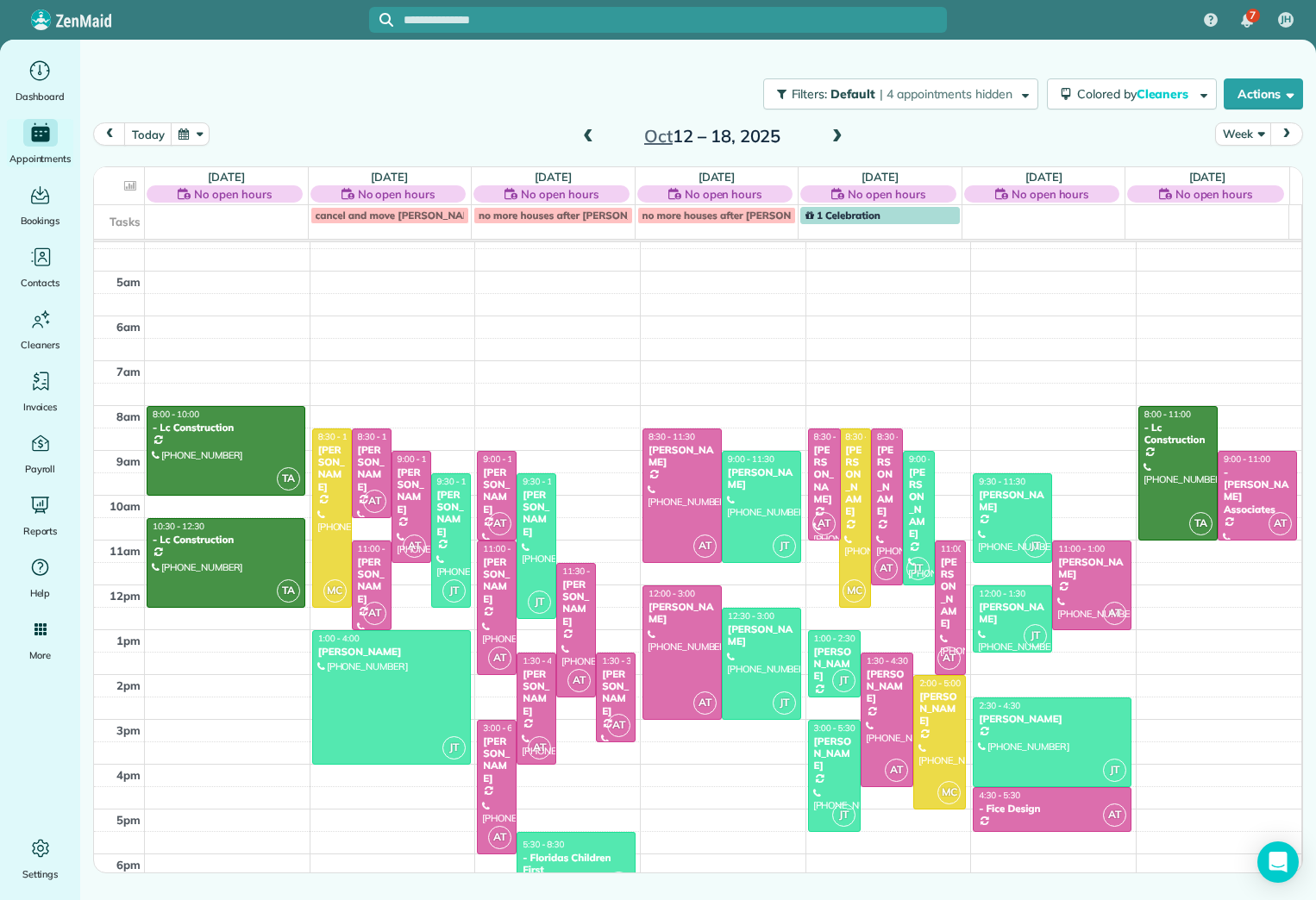
drag, startPoint x: 810, startPoint y: 606, endPoint x: 811, endPoint y: 530, distance: 76.0
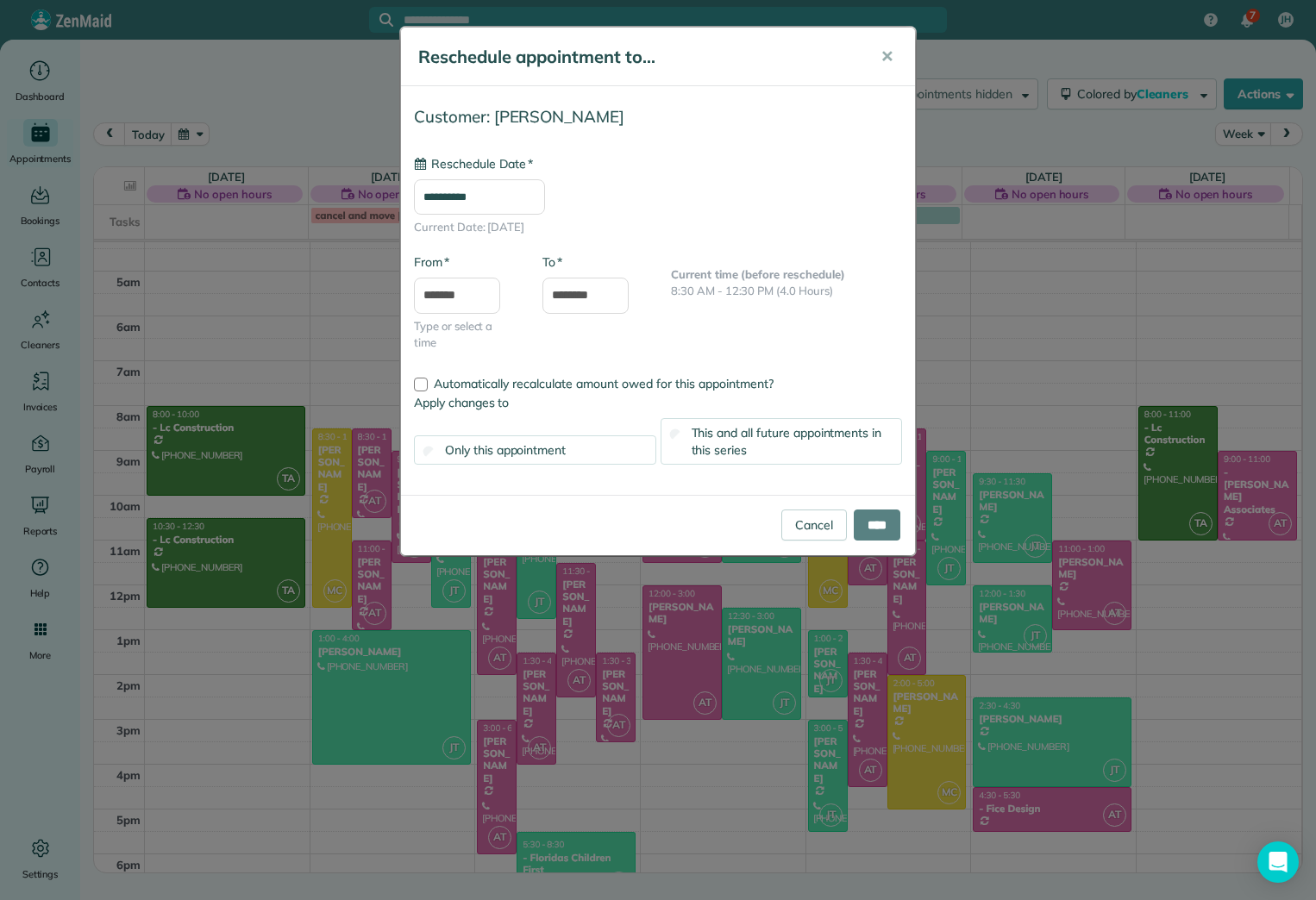
type input "**********"
click at [816, 527] on link "Cancel" at bounding box center [813, 525] width 65 height 31
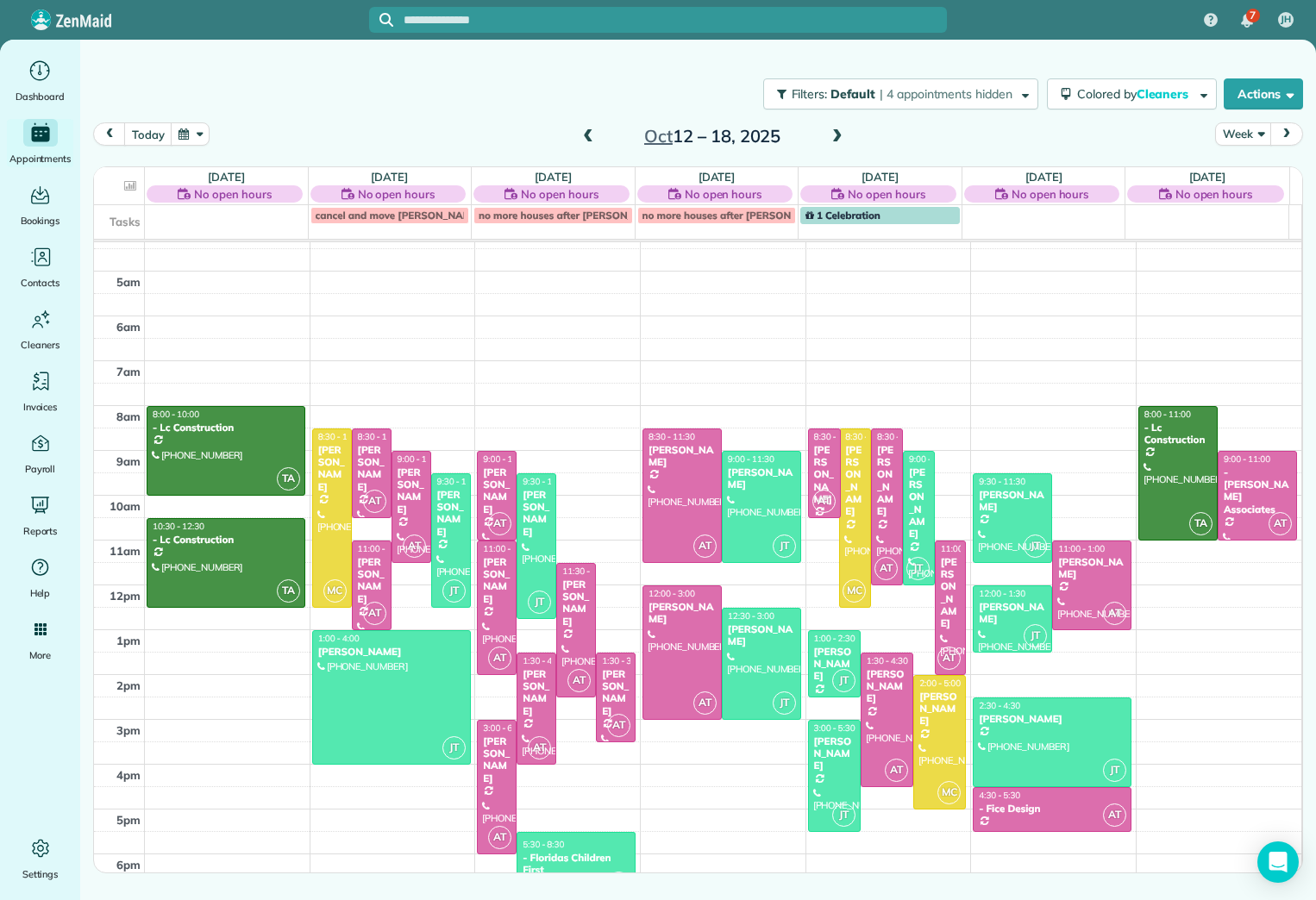
drag, startPoint x: 812, startPoint y: 605, endPoint x: 815, endPoint y: 514, distance: 91.0
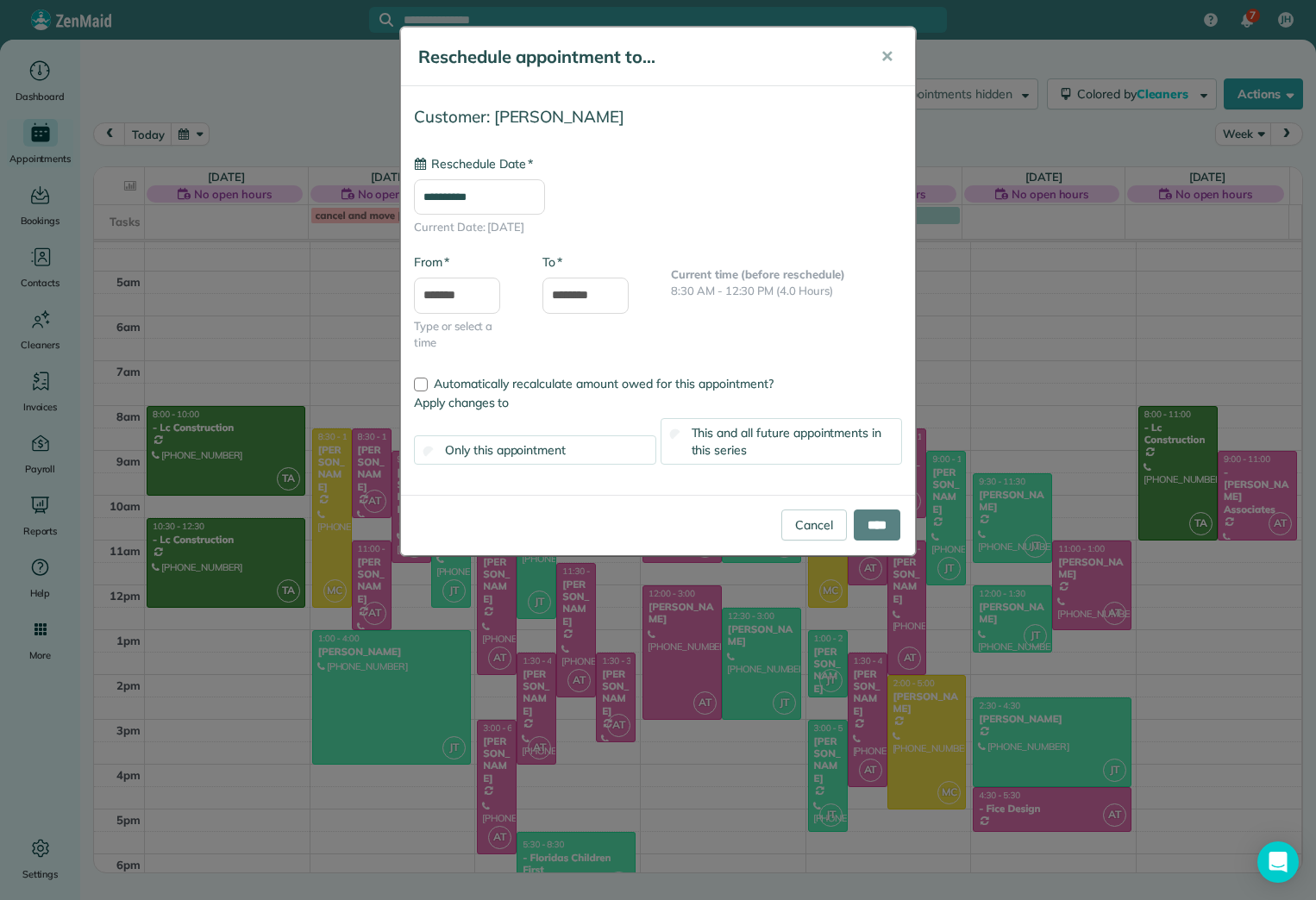
type input "**********"
click at [861, 523] on input "****" at bounding box center [877, 525] width 47 height 31
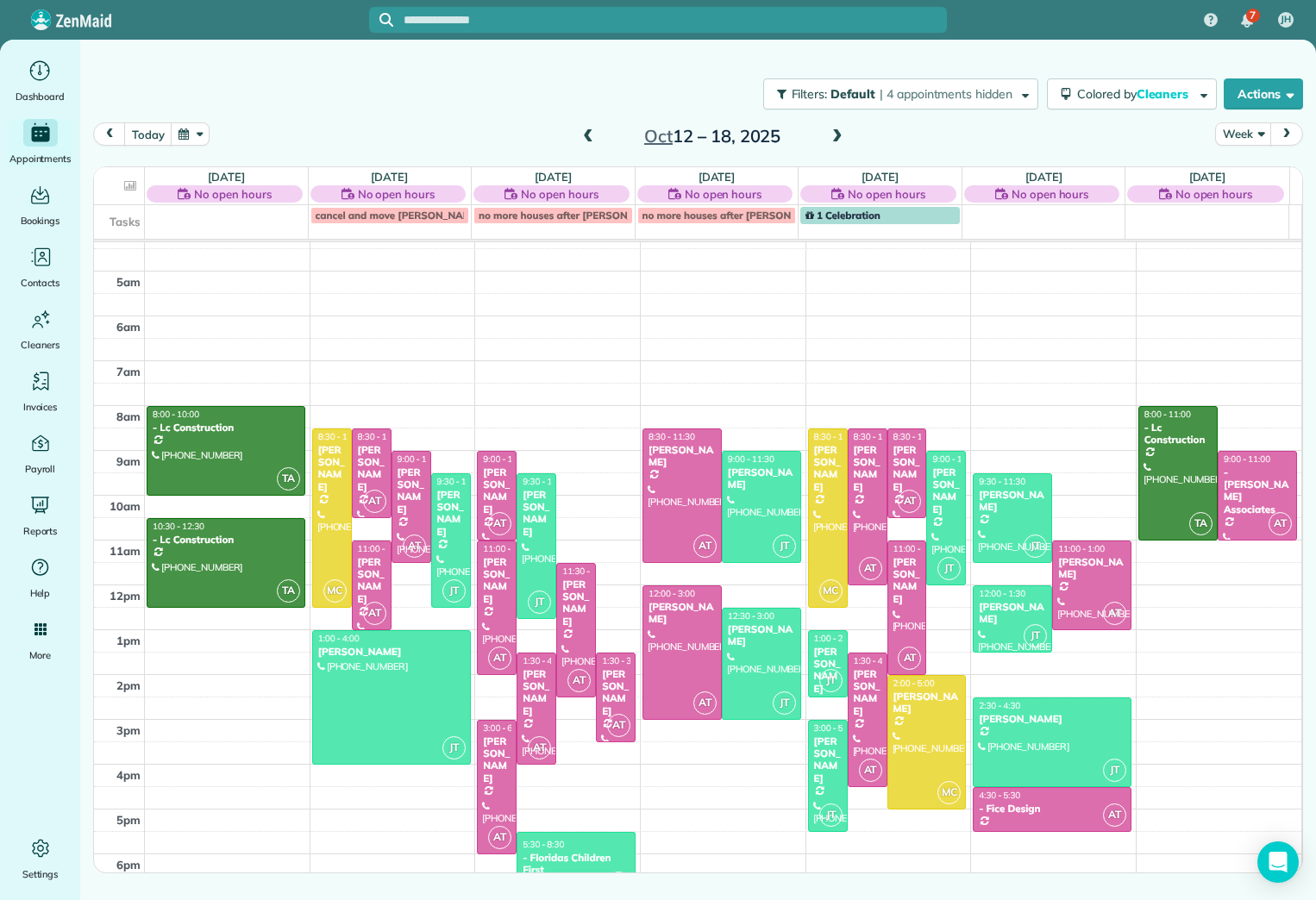
click at [834, 139] on span at bounding box center [837, 136] width 19 height 15
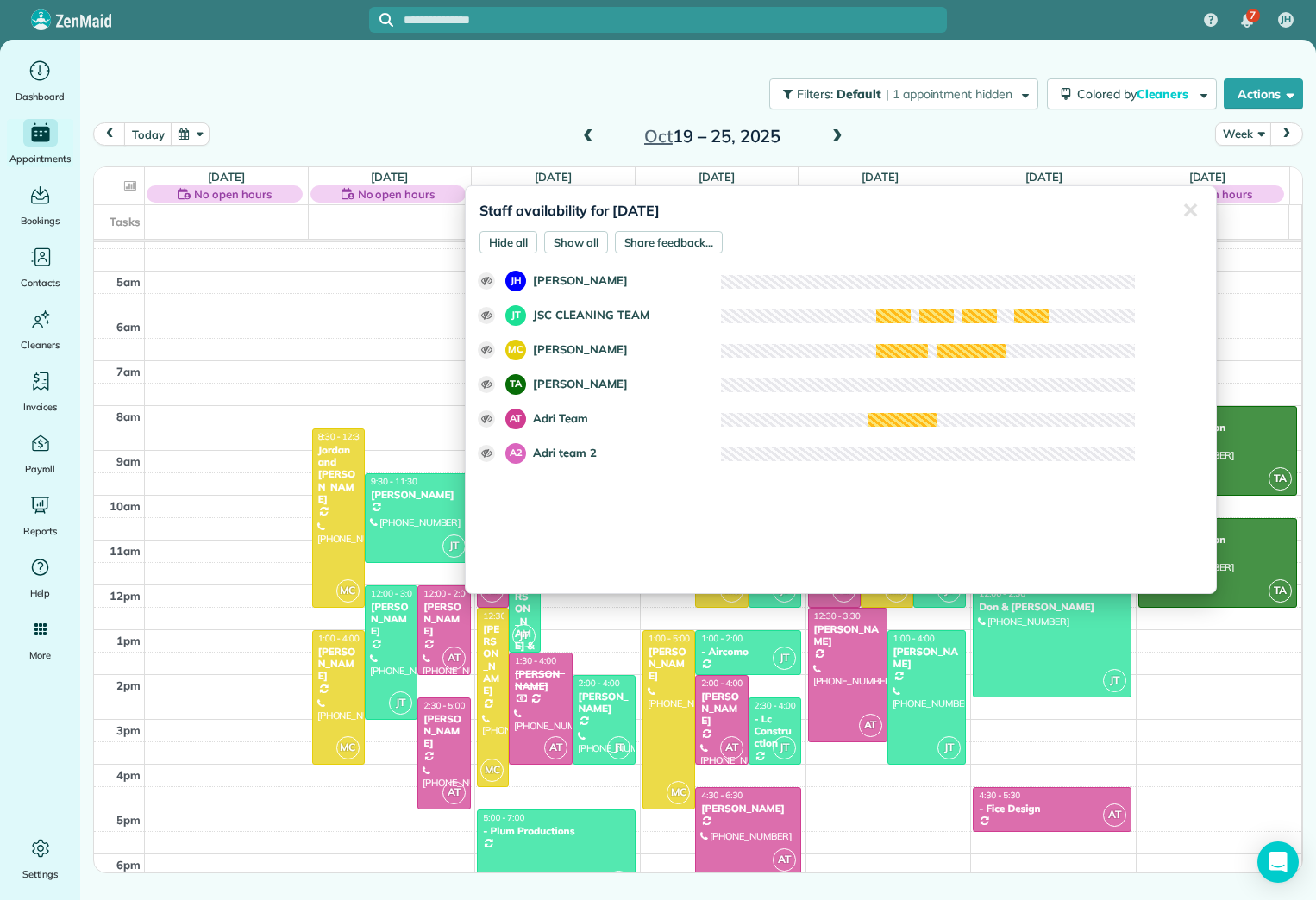
click at [458, 111] on div "Filters: Default | 1 appointment hidden Colored by Cleaners Color by Cleaner Co…" at bounding box center [698, 93] width 1236 height 57
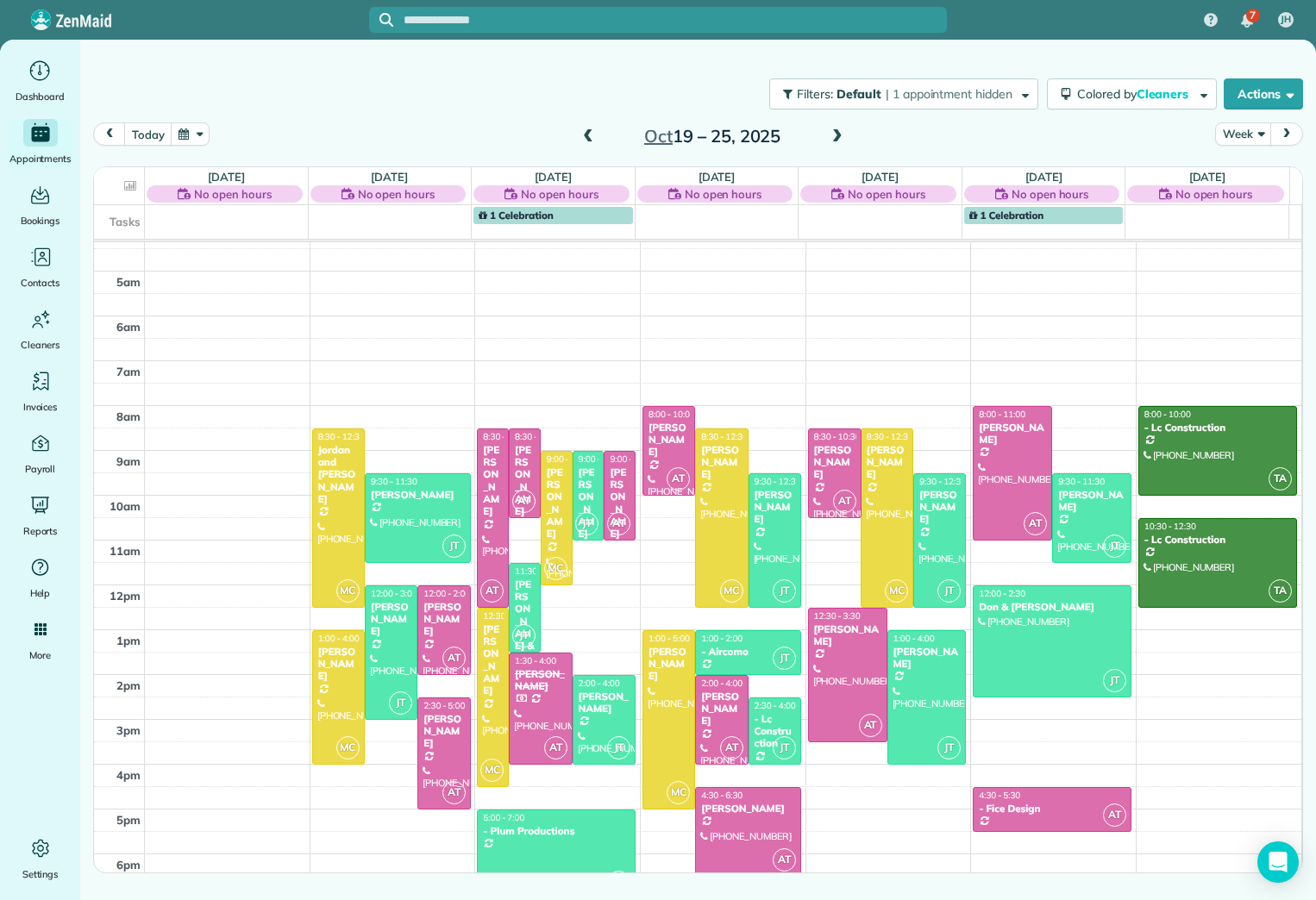
drag, startPoint x: 821, startPoint y: 606, endPoint x: 825, endPoint y: 515, distance: 91.1
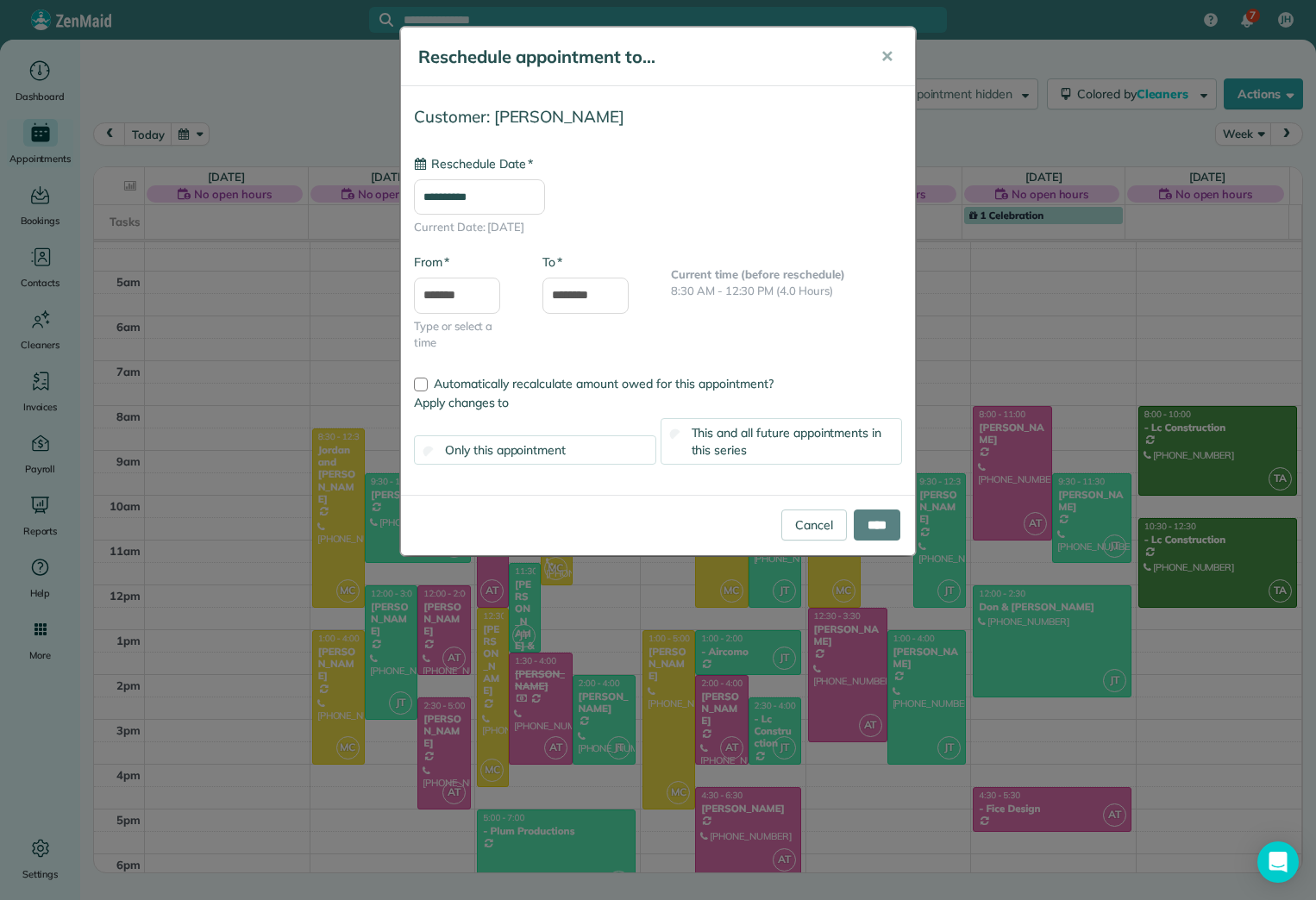
type input "**********"
click at [861, 52] on span "✕" at bounding box center [887, 57] width 13 height 20
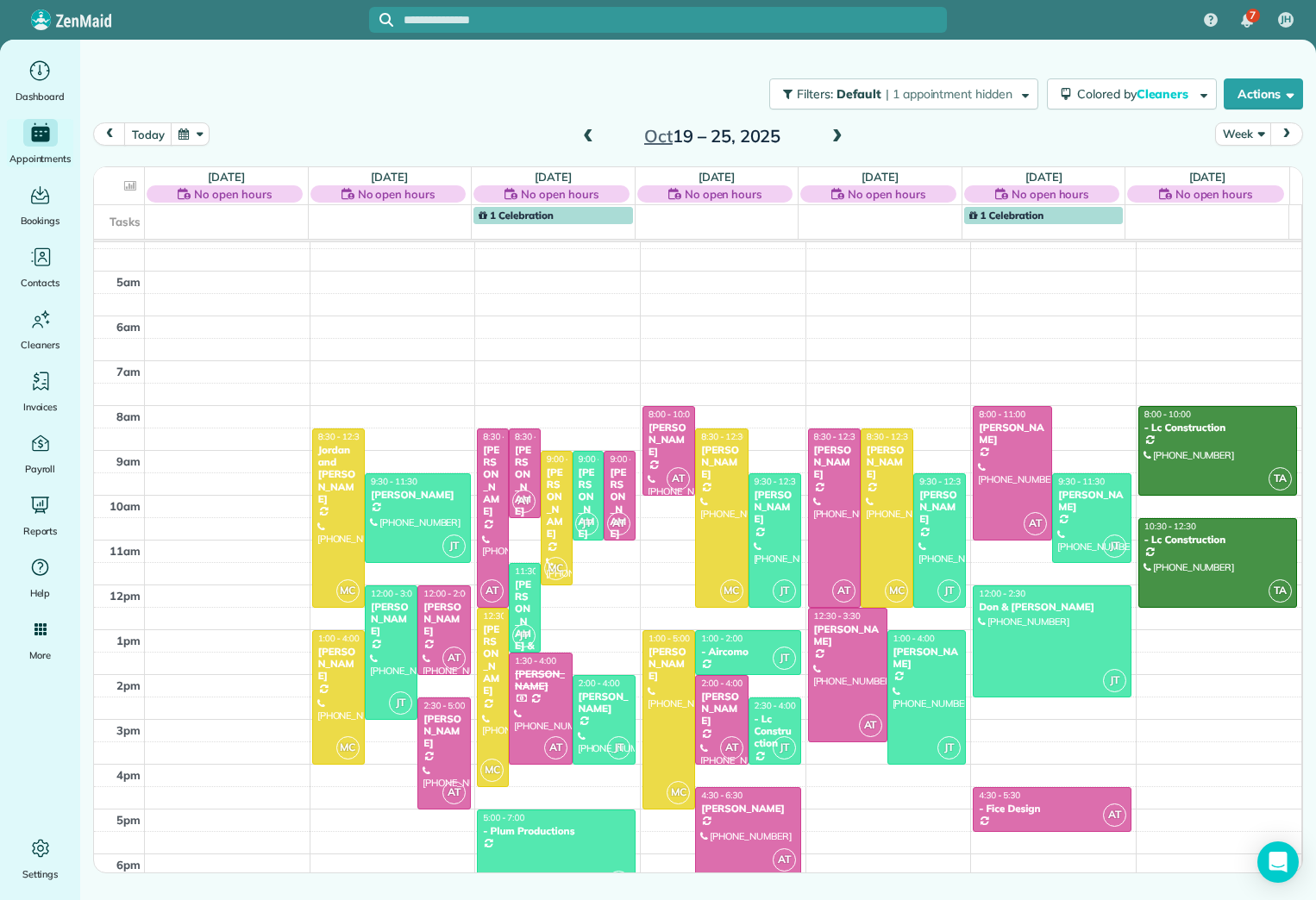
click at [593, 140] on span at bounding box center [588, 136] width 19 height 15
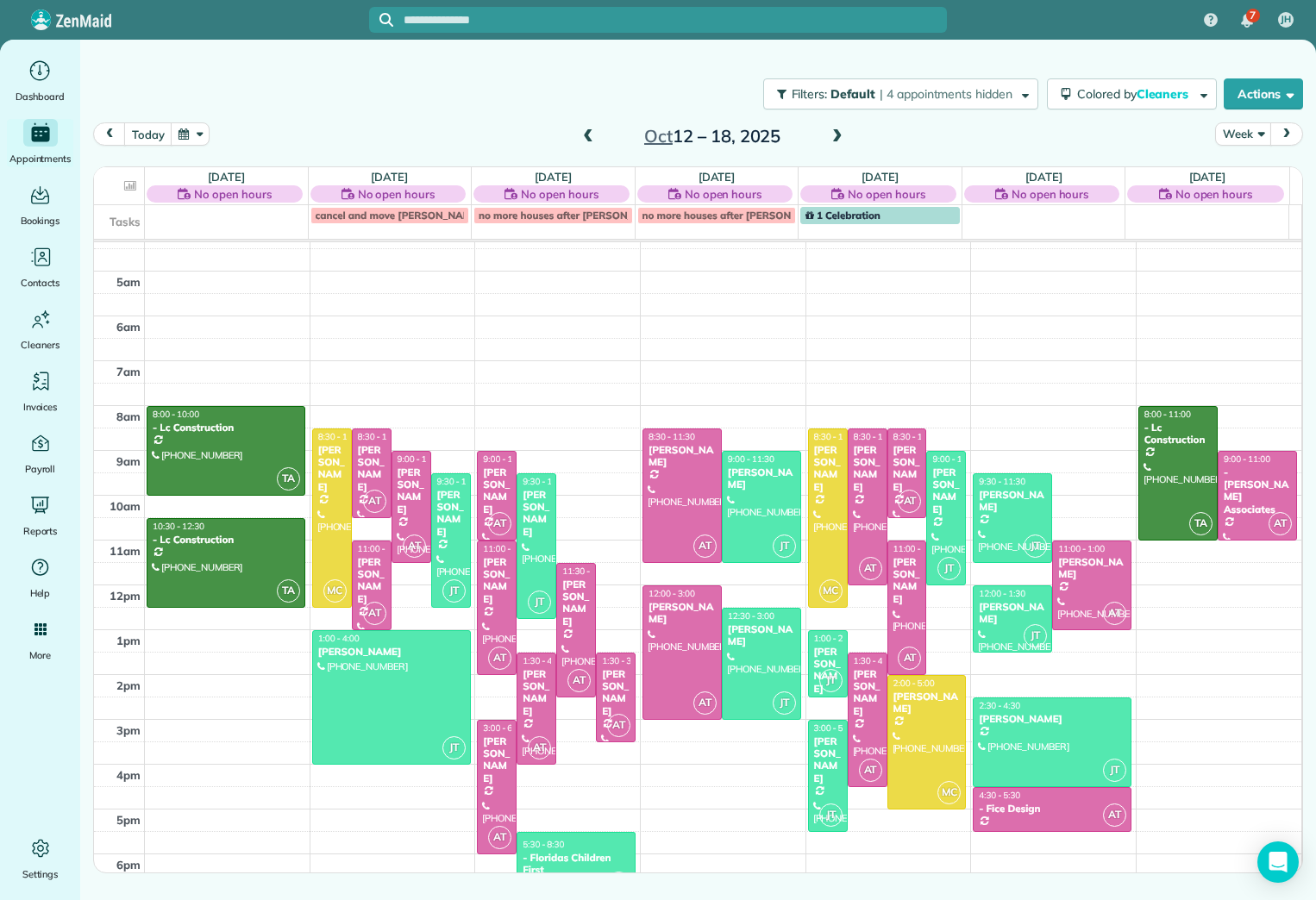
click at [832, 137] on span at bounding box center [837, 136] width 19 height 15
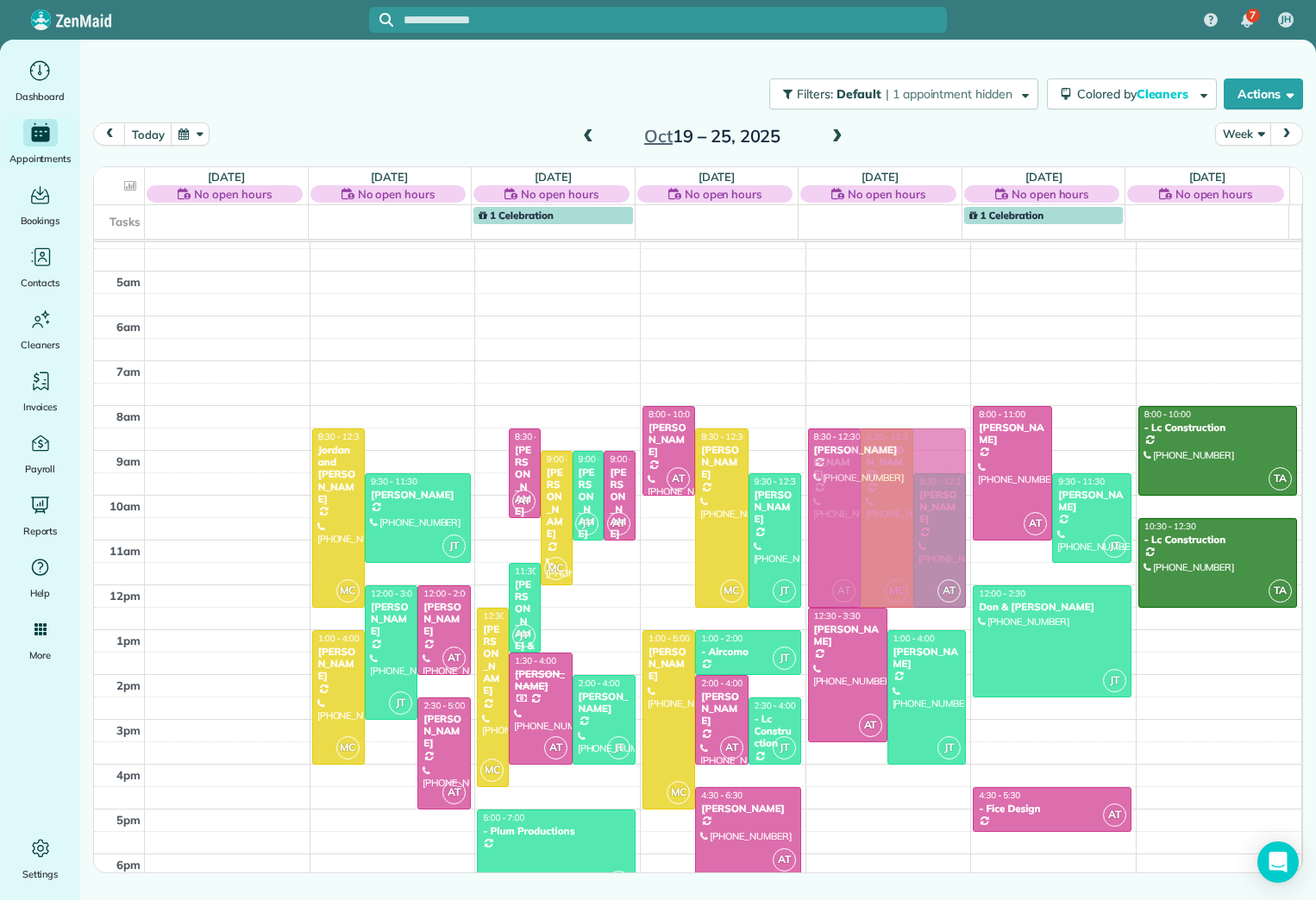
drag, startPoint x: 495, startPoint y: 521, endPoint x: 882, endPoint y: 537, distance: 387.3
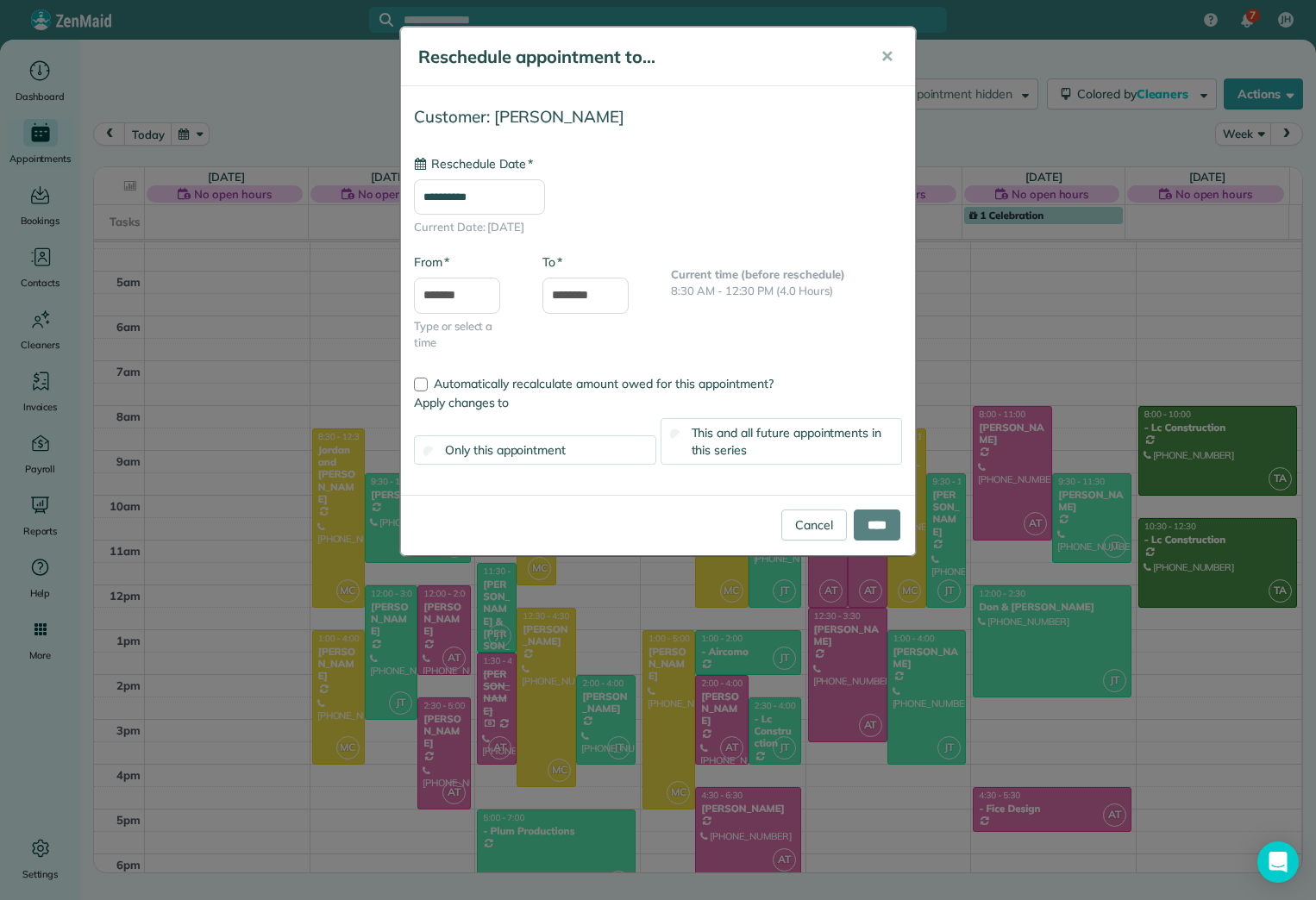
type input "**********"
click at [735, 443] on span "This and all future appointments in this series" at bounding box center [786, 441] width 191 height 33
click at [861, 520] on input "****" at bounding box center [877, 525] width 47 height 31
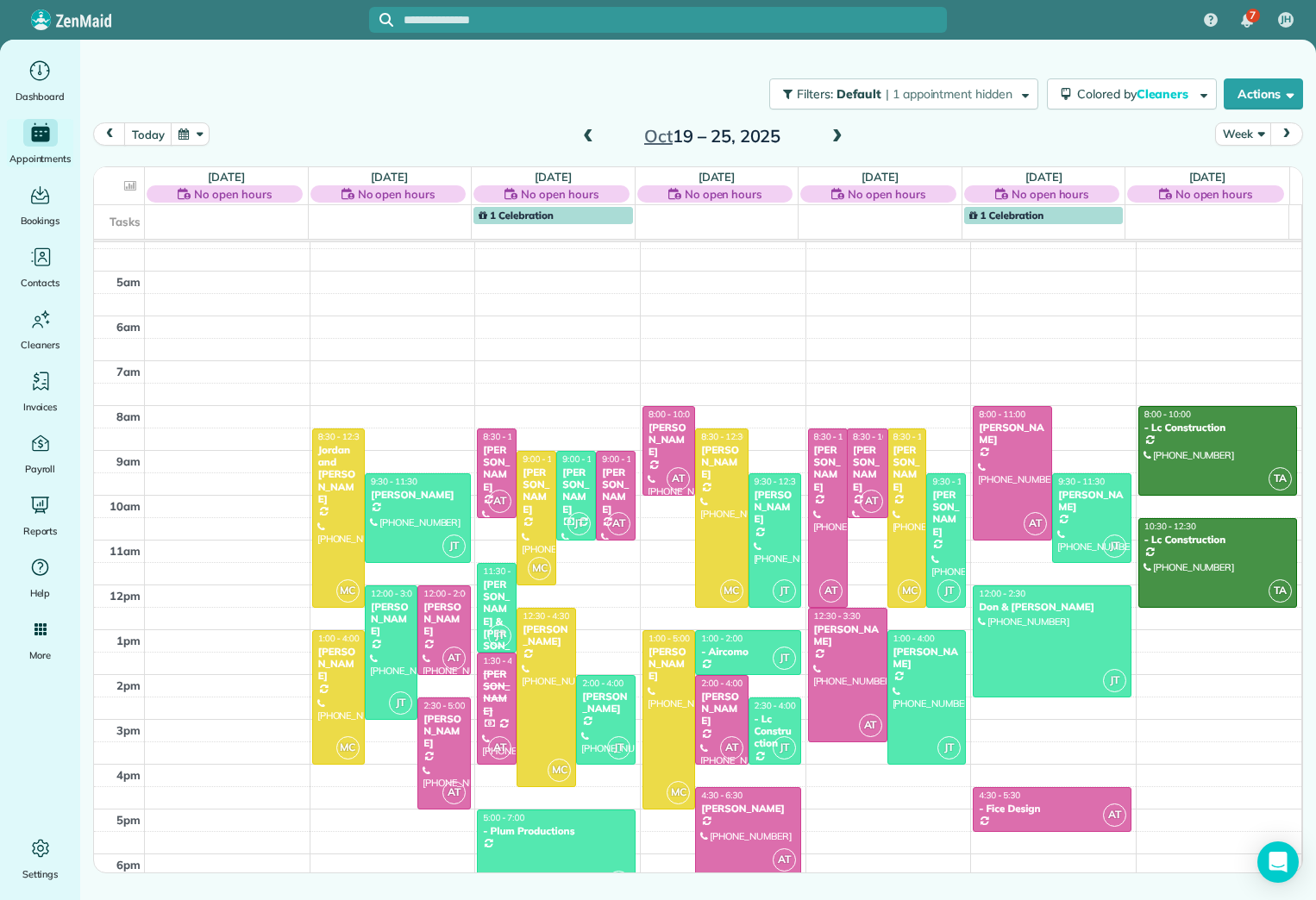
drag, startPoint x: 845, startPoint y: 601, endPoint x: 857, endPoint y: 514, distance: 87.8
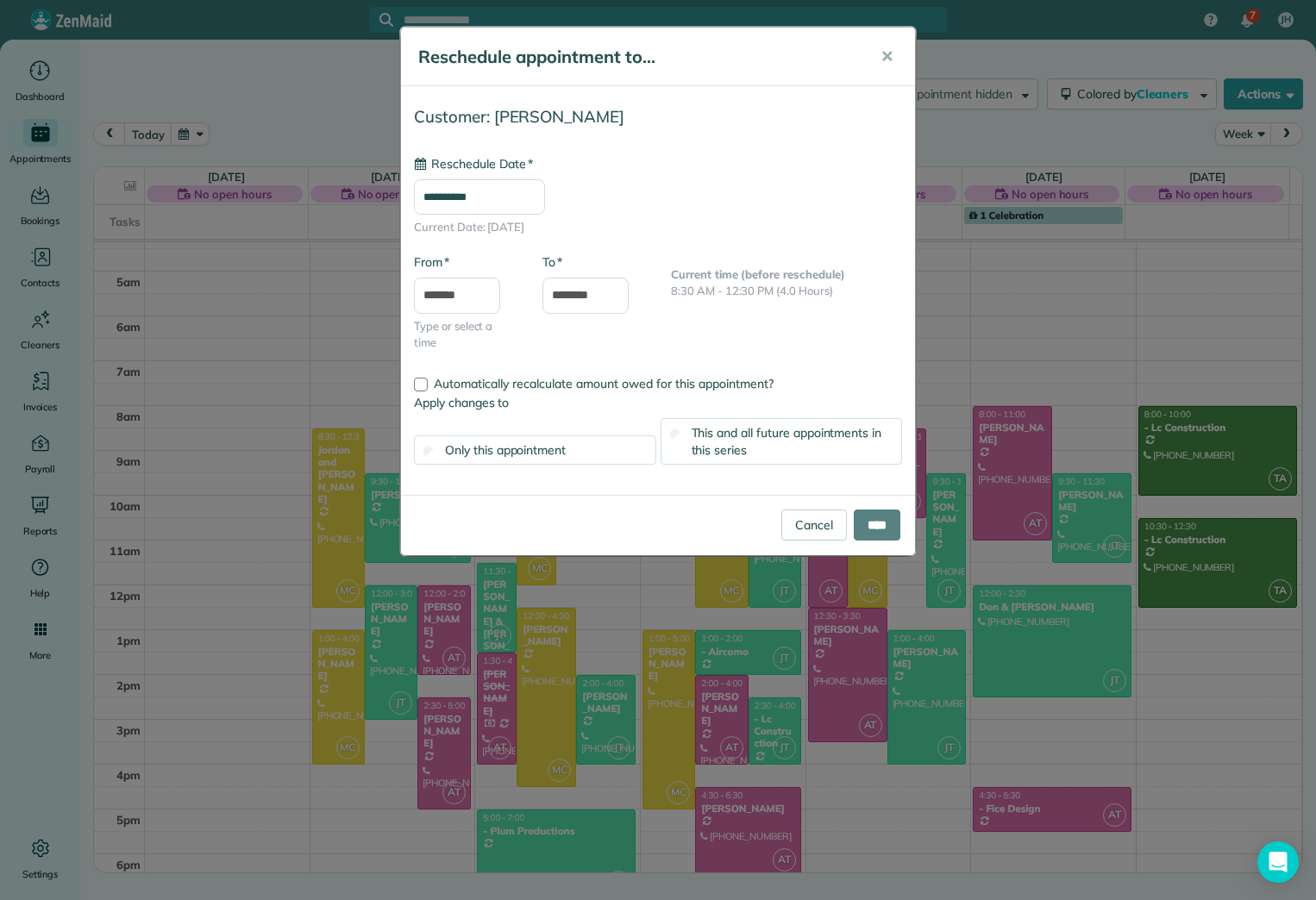
type input "**********"
click at [842, 441] on div "This and all future appointments in this series" at bounding box center [782, 442] width 242 height 47
click at [853, 517] on input "****" at bounding box center [877, 525] width 47 height 31
